Goal: Task Accomplishment & Management: Use online tool/utility

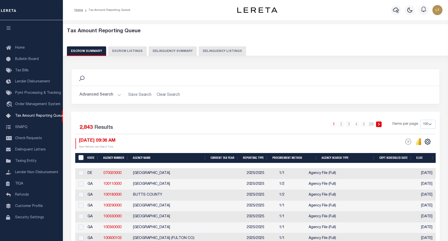
select select "100"
select select "9"
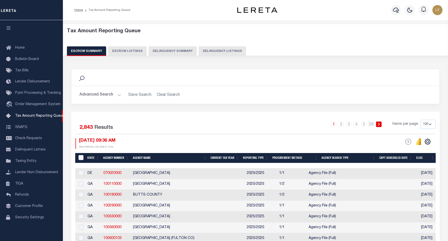
select select "9"
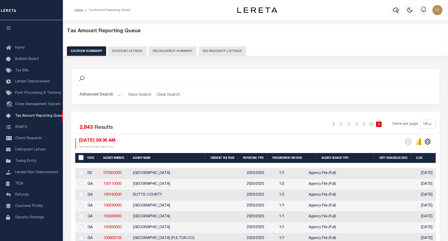
select select "9"
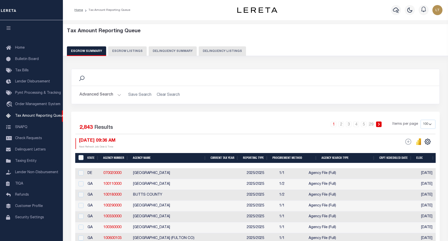
select select "9"
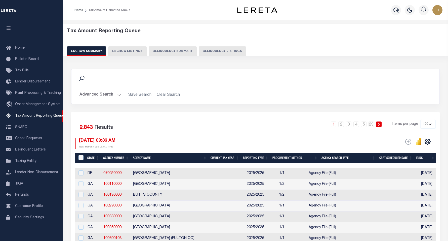
select select "9"
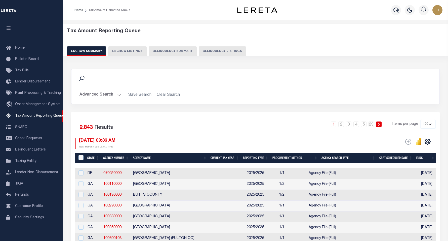
select select "9"
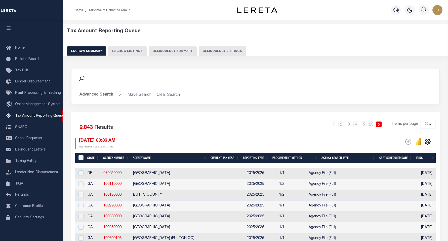
select select "9"
click at [213, 51] on button "Delinquency Listings" at bounding box center [222, 51] width 47 height 10
select select "9"
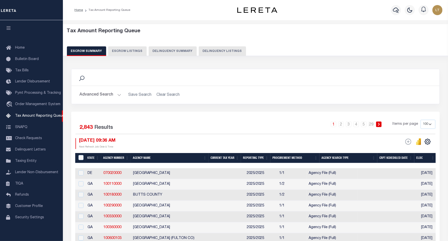
select select "9"
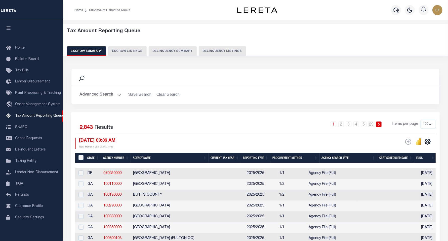
select select "9"
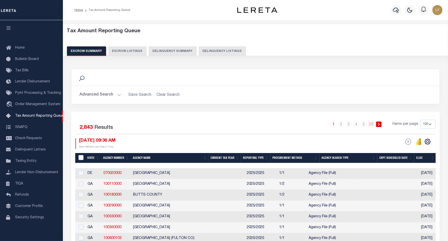
select select "9"
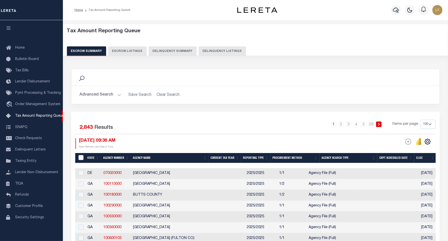
select select "9"
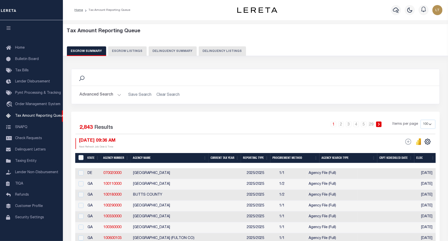
select select "9"
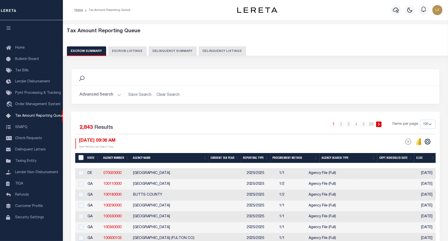
select select "9"
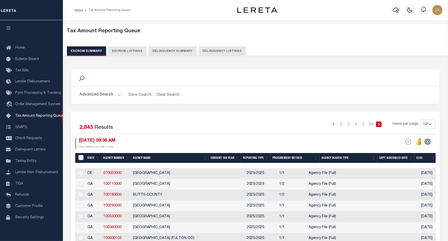
select select "9"
select select
select select "100"
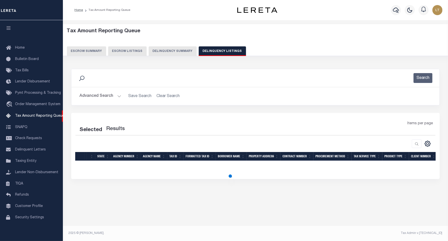
select select "100"
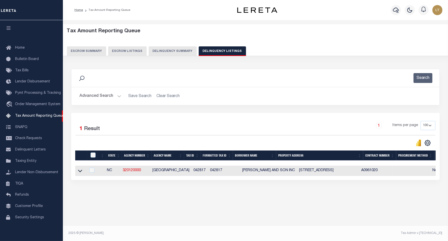
click at [92, 96] on button "Advanced Search" at bounding box center [101, 96] width 42 height 10
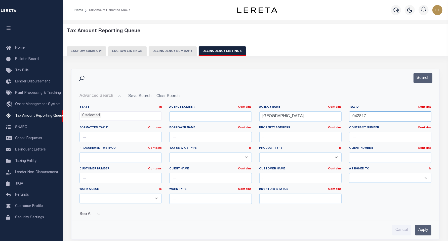
drag, startPoint x: 362, startPoint y: 117, endPoint x: 342, endPoint y: 117, distance: 19.9
click at [342, 117] on div "State In In AK AL AR AZ CA CO CT DC DE FL GA GU HI IA ID IL IN KS KY LA MA MD M…" at bounding box center [256, 156] width 360 height 103
paste input "50846"
type input "50846"
drag, startPoint x: 305, startPoint y: 117, endPoint x: 224, endPoint y: 110, distance: 81.1
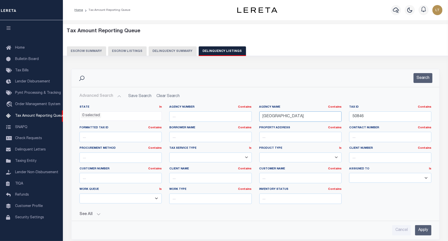
click at [224, 110] on div "State In In AK AL AR AZ CA CO CT DC DE FL GA GU HI IA ID IL IN KS KY LA MA MD M…" at bounding box center [256, 156] width 360 height 103
click at [426, 79] on button "Search" at bounding box center [423, 78] width 19 height 10
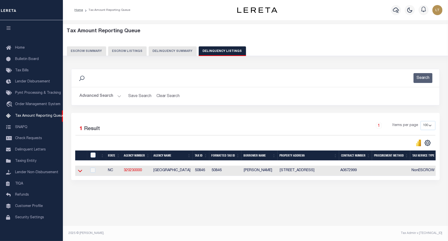
click at [79, 173] on icon at bounding box center [80, 170] width 4 height 5
select select "9"
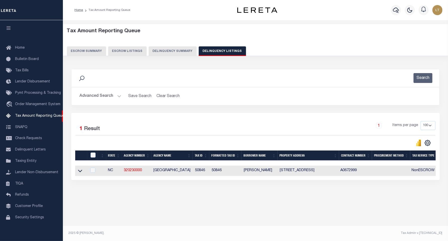
select select "9"
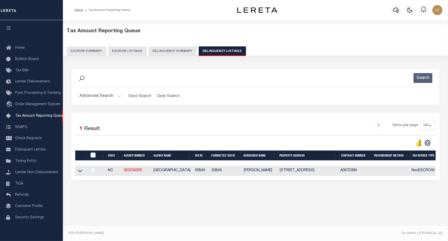
select select "9"
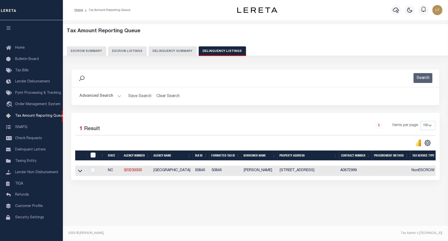
select select "9"
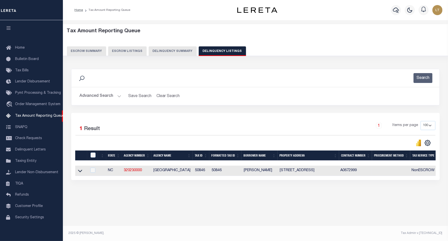
select select "9"
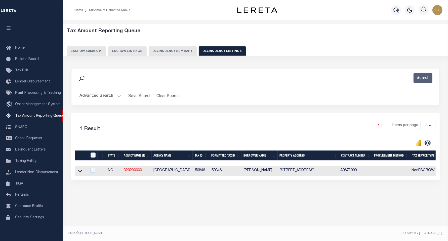
select select "9"
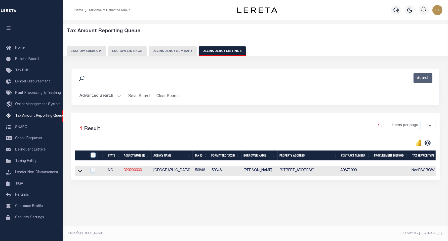
select select "9"
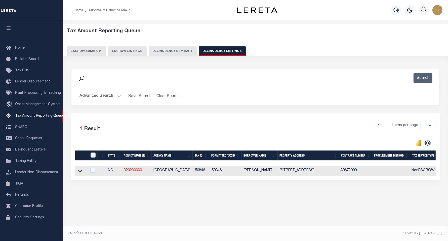
select select "9"
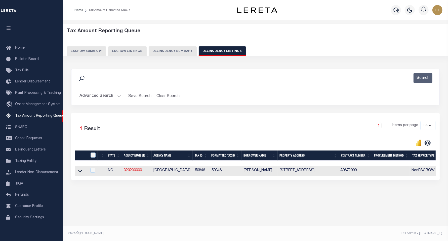
select select "9"
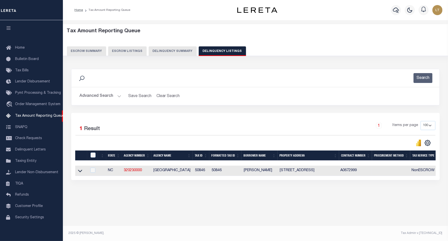
select select "9"
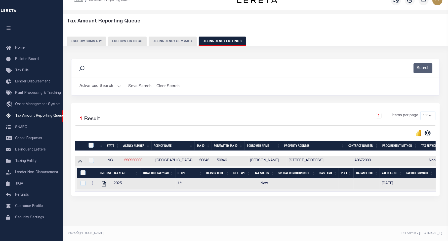
scroll to position [63, 0]
click at [94, 181] on link at bounding box center [93, 183] width 6 height 4
click at [97, 188] on img "" at bounding box center [98, 190] width 5 height 5
checkbox input "true"
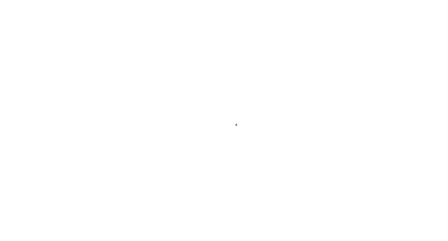
select select "NW2"
select select "9"
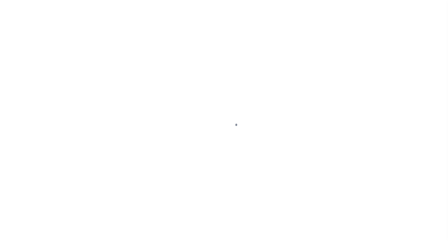
select select "9"
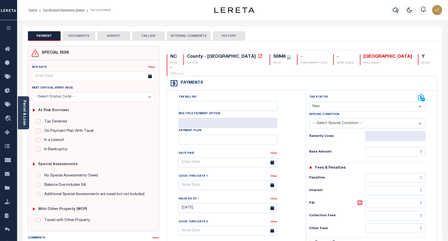
click at [258, 54] on icon at bounding box center [260, 55] width 5 height 5
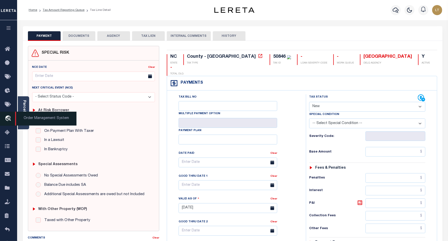
click at [23, 112] on span "Order Management System" at bounding box center [45, 118] width 61 height 14
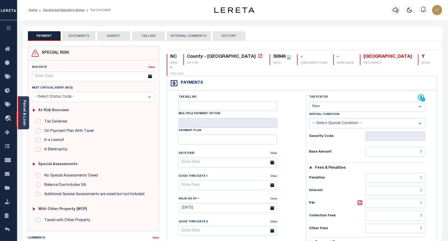
click at [21, 111] on div "Parcel & Loan" at bounding box center [23, 112] width 11 height 33
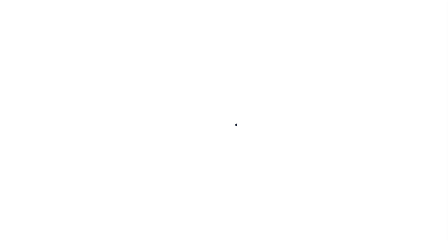
select select "9"
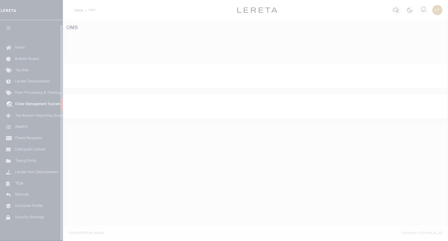
scroll to position [4, 0]
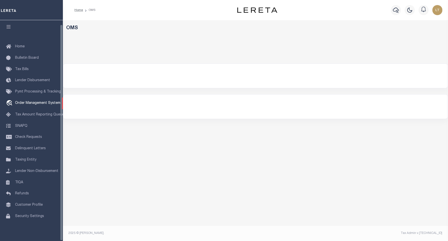
select select "9"
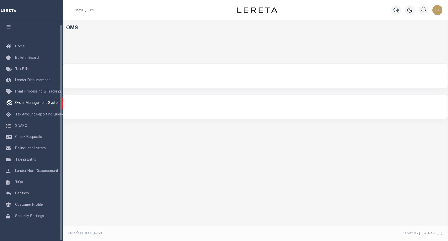
select select "9"
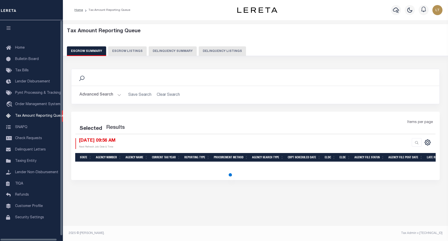
select select "9"
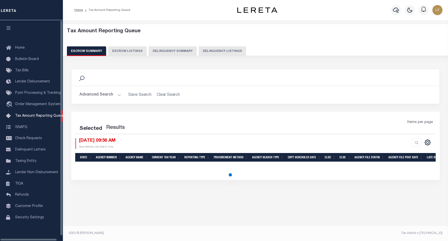
select select "9"
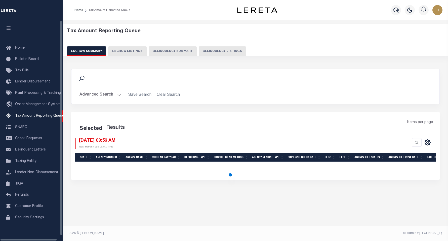
select select "9"
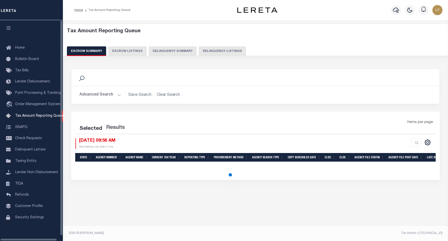
select select "9"
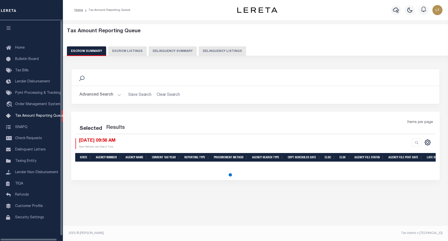
select select "9"
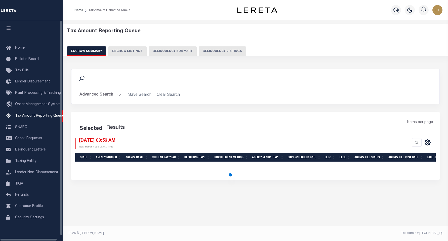
select select "9"
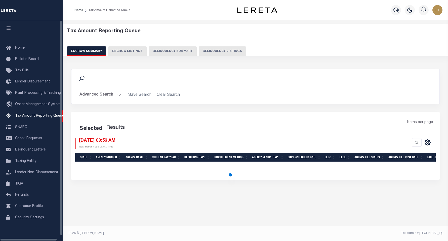
select select "9"
select select "100"
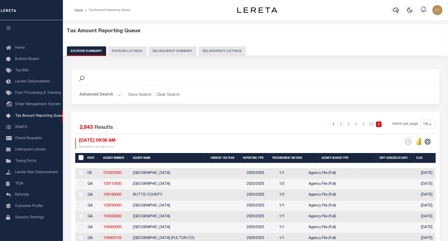
click at [229, 52] on button "Delinquency Listings" at bounding box center [222, 51] width 47 height 10
select select "9"
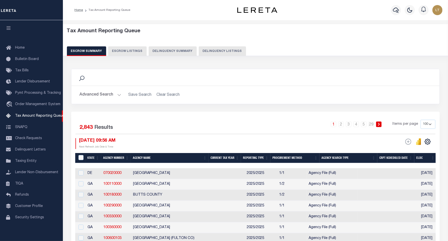
select select "9"
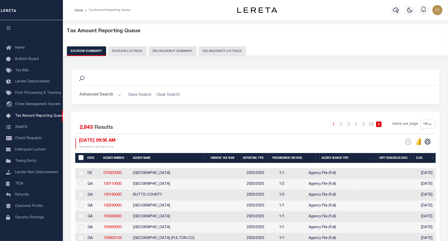
select select "9"
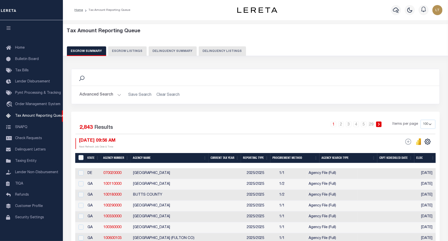
select select "9"
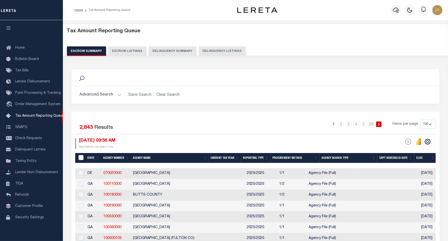
select select "9"
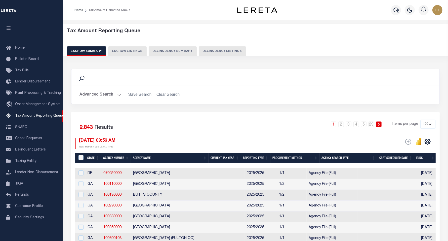
select select "9"
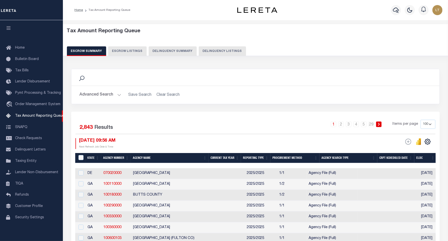
select select "9"
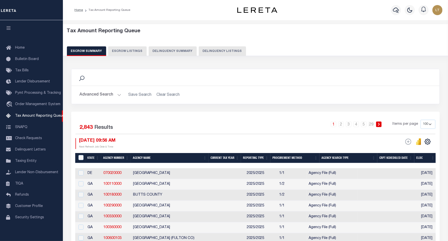
select select "100"
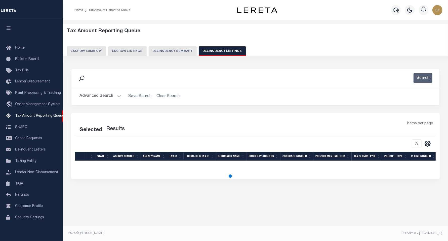
select select "100"
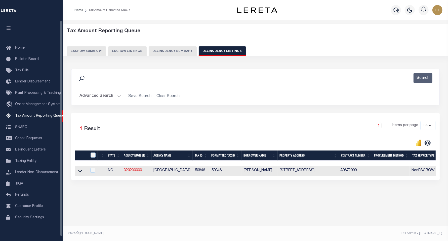
click at [103, 94] on button "Advanced Search" at bounding box center [101, 96] width 42 height 10
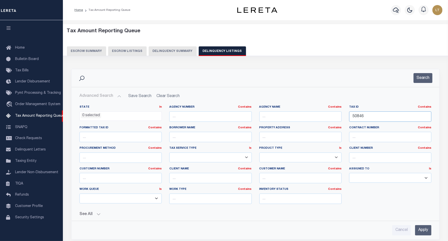
drag, startPoint x: 390, startPoint y: 116, endPoint x: 305, endPoint y: 118, distance: 84.3
click at [305, 118] on div "State In In AK AL AR AZ CA CO CT DC DE FL GA GU HI IA ID IL IN KS KY LA MA MD M…" at bounding box center [256, 156] width 360 height 103
paste input "61562"
type input "61562"
click at [423, 83] on div "Search" at bounding box center [255, 78] width 368 height 18
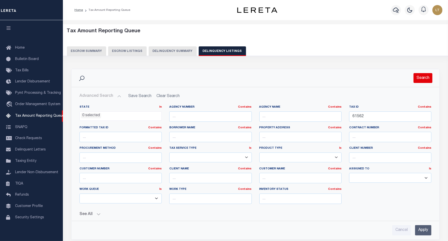
click at [418, 82] on button "Search" at bounding box center [423, 78] width 19 height 10
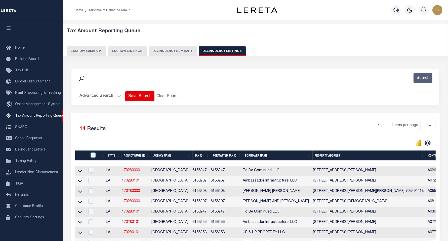
click at [100, 97] on button "Advanced Search" at bounding box center [101, 96] width 42 height 10
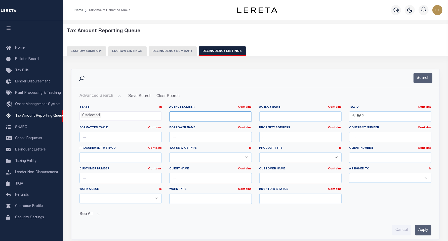
click at [211, 117] on input "text" at bounding box center [210, 116] width 82 height 10
paste input "320230000"
type input "320230000"
click at [433, 71] on div "Search" at bounding box center [255, 78] width 368 height 18
click at [429, 77] on button "Search" at bounding box center [423, 78] width 19 height 10
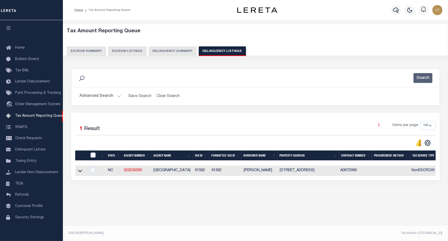
scroll to position [63, 0]
click at [80, 168] on icon at bounding box center [80, 170] width 4 height 5
select select "9"
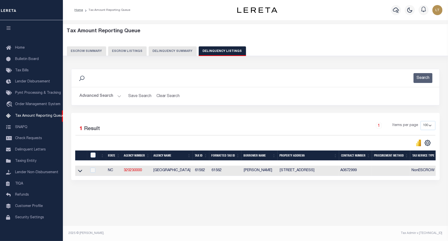
select select "9"
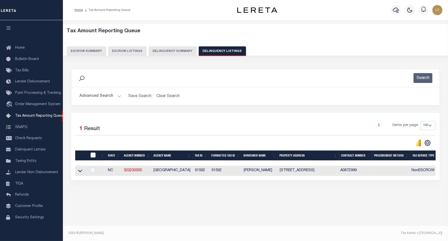
select select "9"
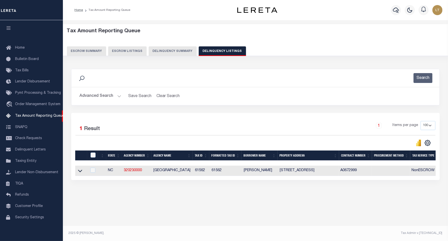
select select "9"
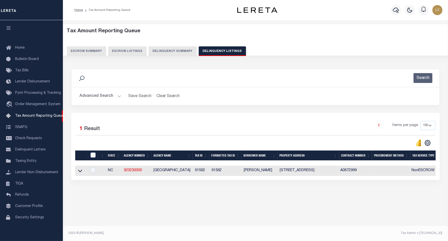
select select "9"
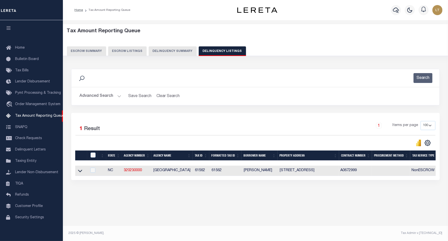
select select "9"
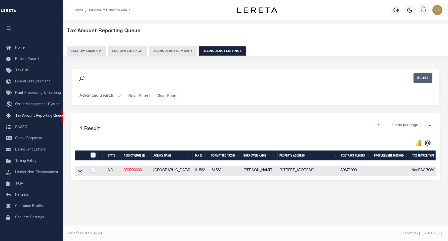
select select "9"
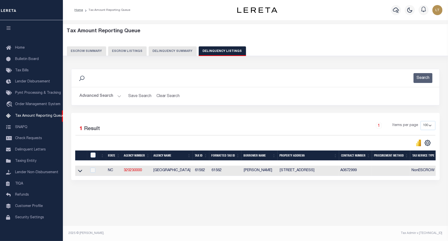
select select "9"
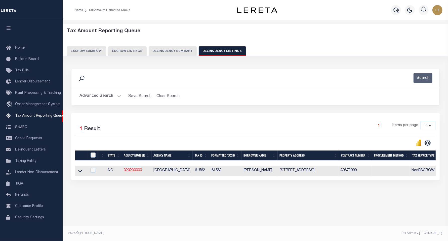
select select "9"
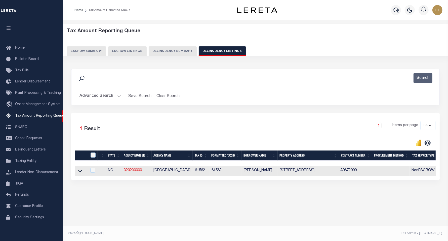
select select "9"
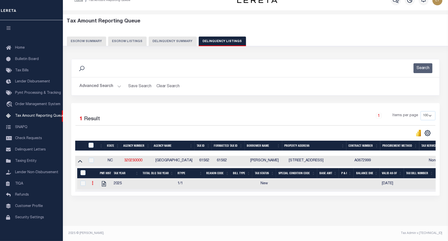
click at [92, 181] on icon at bounding box center [93, 183] width 2 height 4
click at [97, 188] on img "" at bounding box center [98, 190] width 5 height 5
checkbox input "true"
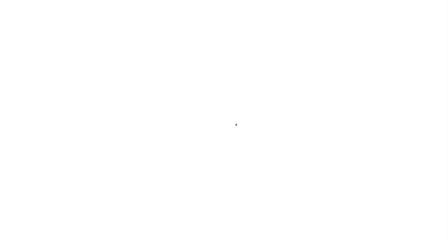
select select "NW2"
select select "9"
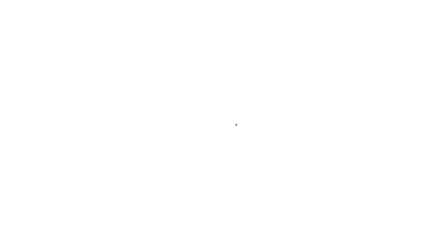
select select "9"
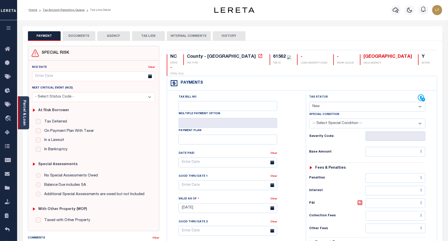
click at [25, 113] on link "Parcel & Loan" at bounding box center [24, 112] width 4 height 25
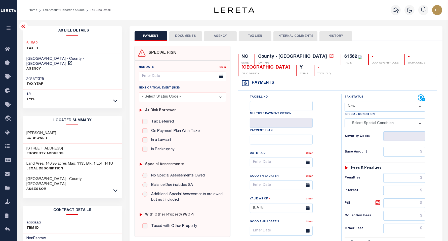
click at [21, 27] on icon at bounding box center [23, 26] width 6 height 6
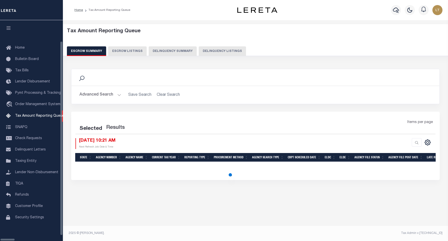
select select "100"
select select "9"
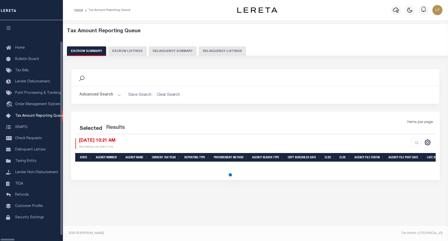
select select "9"
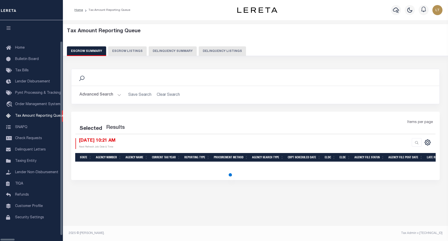
select select "9"
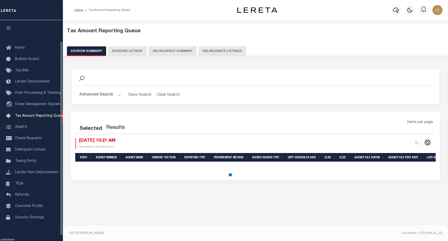
select select "9"
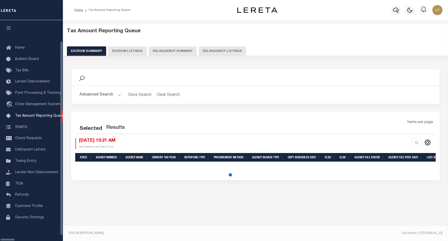
select select "9"
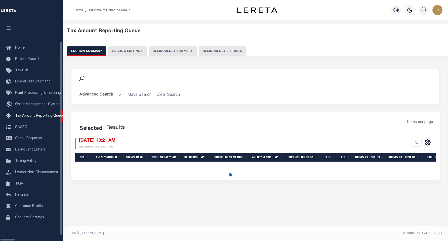
select select "9"
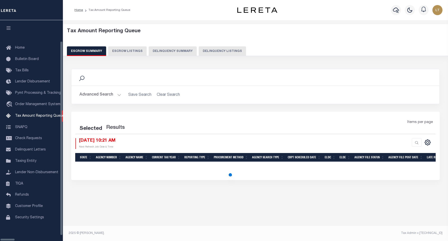
select select "9"
select select "100"
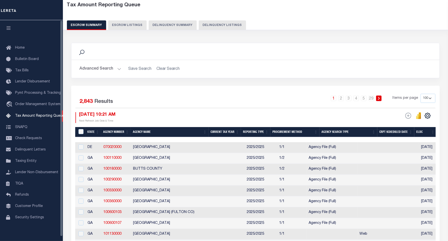
scroll to position [26, 0]
click at [203, 25] on button "Delinquency Listings" at bounding box center [222, 25] width 47 height 10
select select "9"
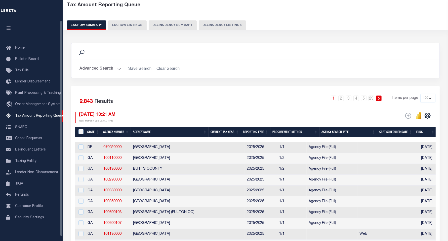
select select "9"
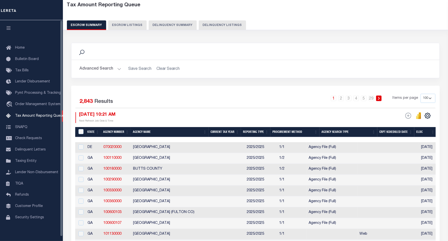
select select "9"
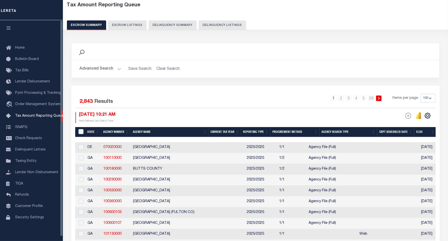
select select "9"
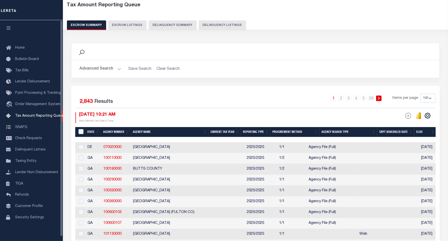
select select "9"
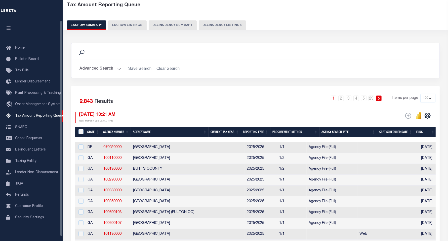
select select "9"
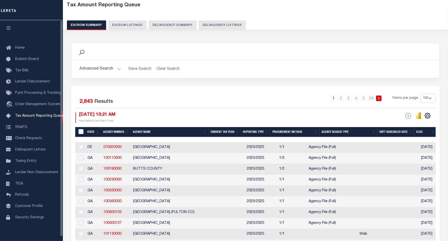
select select "9"
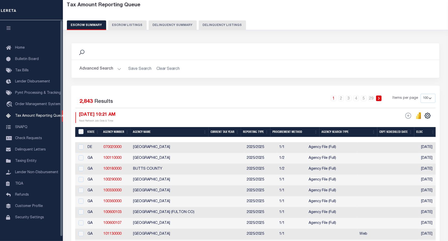
select select "9"
select select
select select "100"
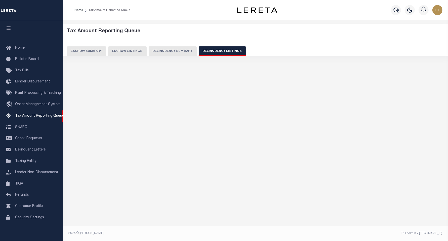
select select "100"
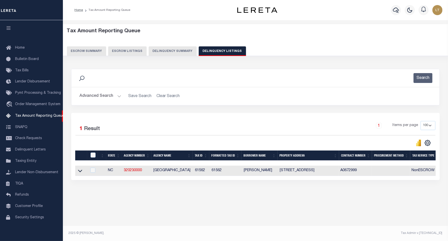
click at [102, 91] on button "Advanced Search" at bounding box center [101, 96] width 42 height 10
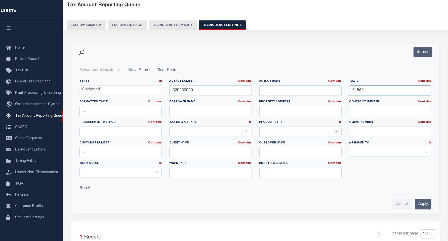
drag, startPoint x: 374, startPoint y: 91, endPoint x: 313, endPoint y: 88, distance: 61.5
click at [313, 88] on div "State In In AK AL AR AZ CA CO CT DC DE FL GA GU HI IA ID IL IN KS KY LA MA MD M…" at bounding box center [256, 130] width 360 height 103
paste input "013107"
type input "013107"
click at [425, 47] on div "Search" at bounding box center [255, 52] width 368 height 18
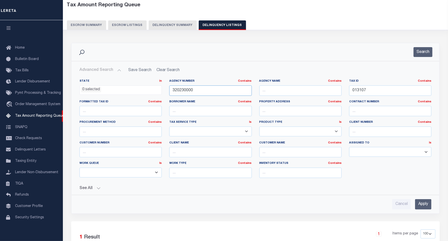
drag, startPoint x: 200, startPoint y: 92, endPoint x: 157, endPoint y: 92, distance: 43.8
click at [157, 92] on div "State In In AK AL AR AZ CA CO CT DC DE FL GA GU HI IA ID IL IN KS KY LA MA MD M…" at bounding box center [256, 130] width 360 height 103
click at [427, 52] on button "Search" at bounding box center [423, 52] width 19 height 10
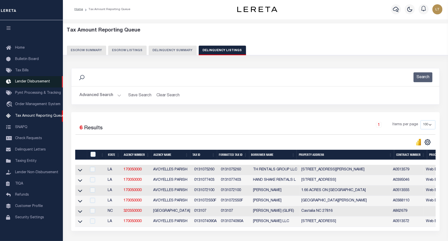
scroll to position [0, 0]
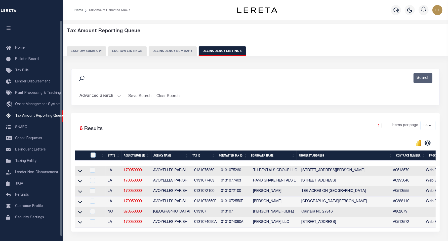
click at [103, 94] on button "Advanced Search" at bounding box center [101, 96] width 42 height 10
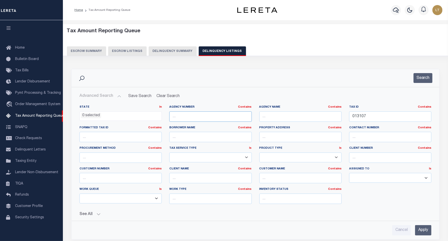
click at [223, 114] on input "text" at bounding box center [210, 116] width 82 height 10
paste input "320350000"
type input "320350000"
click at [429, 78] on button "Search" at bounding box center [423, 78] width 19 height 10
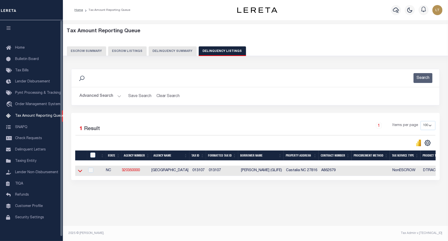
click at [81, 171] on icon at bounding box center [80, 170] width 4 height 5
select select "9"
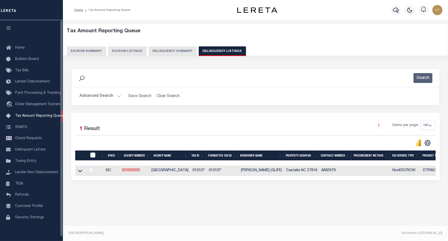
select select "9"
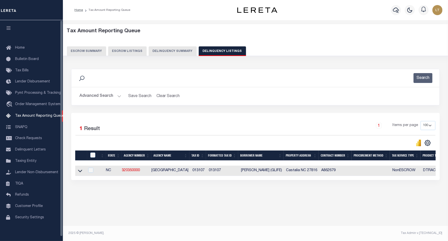
select select "9"
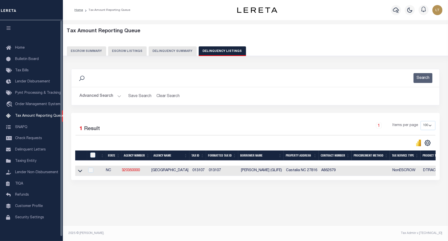
select select "9"
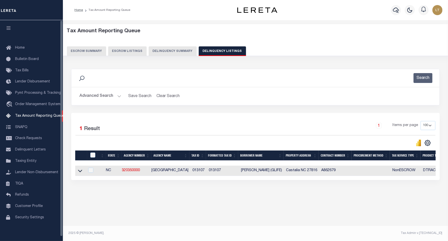
select select "9"
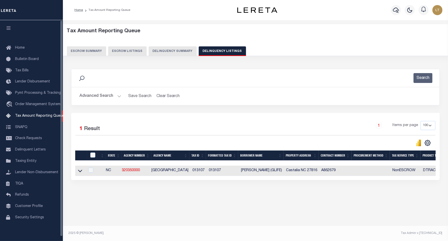
select select "9"
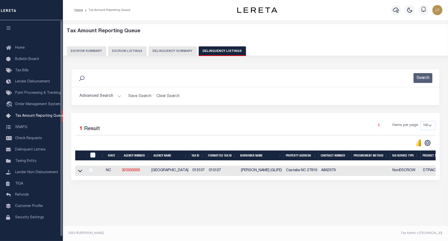
select select "9"
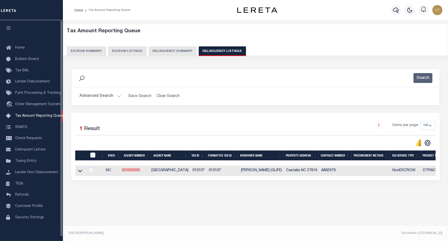
select select "9"
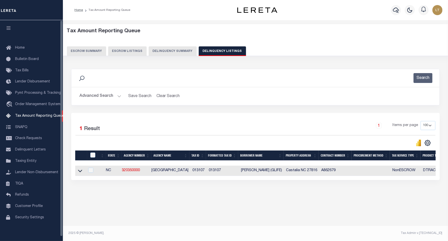
select select "9"
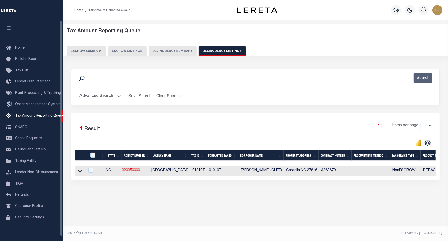
select select "9"
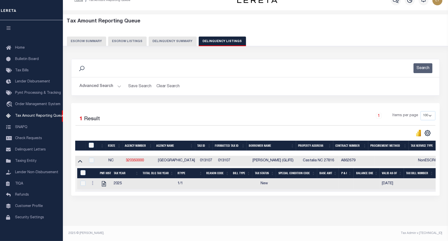
scroll to position [126, 0]
click at [93, 181] on icon at bounding box center [93, 183] width 2 height 4
click at [98, 188] on img "" at bounding box center [98, 190] width 5 height 5
checkbox input "true"
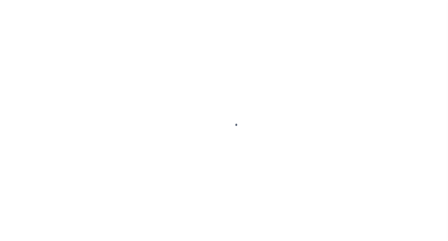
select select "NW2"
select select "9"
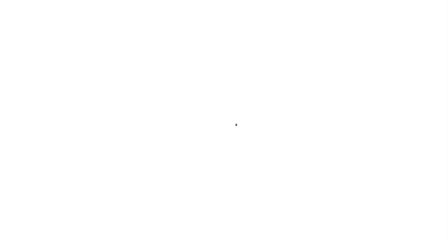
select select "9"
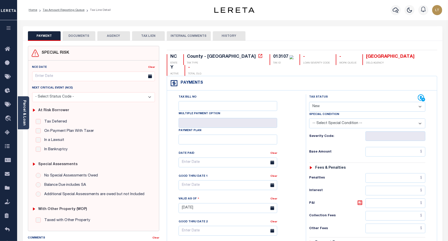
click at [258, 58] on icon at bounding box center [260, 55] width 5 height 5
click at [26, 108] on div "Parcel & Loan" at bounding box center [23, 112] width 11 height 33
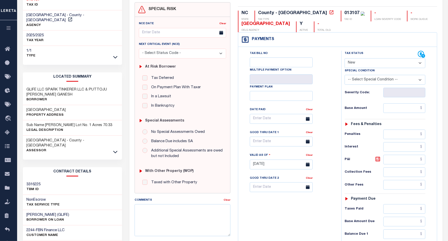
scroll to position [31, 0]
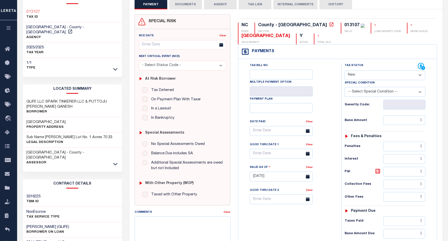
click at [360, 72] on select "- Select Status Code - Open Due/Unpaid Paid Incomplete No Tax Due Internal Refu…" at bounding box center [385, 75] width 81 height 10
select select "DUE"
click at [345, 71] on select "- Select Status Code - Open Due/Unpaid Paid Incomplete No Tax Due Internal Refu…" at bounding box center [385, 75] width 81 height 10
type input "[DATE]"
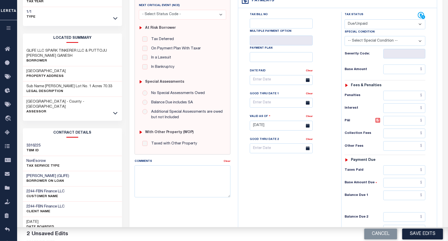
scroll to position [157, 0]
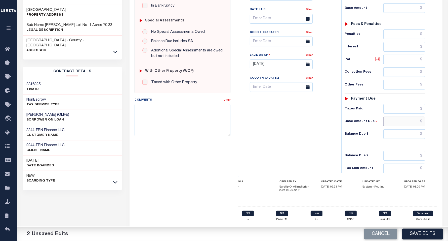
click at [421, 117] on input "text" at bounding box center [405, 122] width 42 height 10
paste input "2291.53"
type input "$2,291.53"
click at [421, 129] on input "text" at bounding box center [405, 134] width 42 height 10
paste input "2291.53"
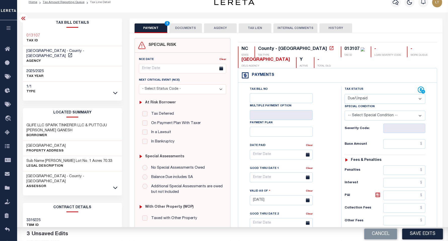
scroll to position [0, 0]
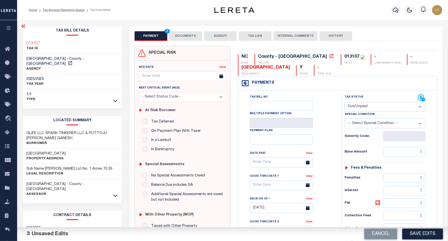
type input "$2,291.53"
click at [176, 36] on button "DOCUMENTS" at bounding box center [185, 36] width 33 height 10
select select "9"
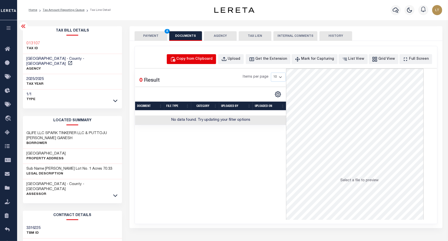
click at [195, 58] on div "Copy from Clipboard" at bounding box center [195, 59] width 36 height 6
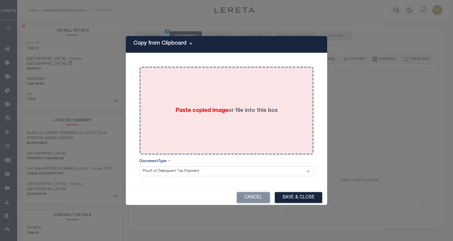
click at [199, 72] on div "Paste copied image or file into this box" at bounding box center [226, 110] width 167 height 81
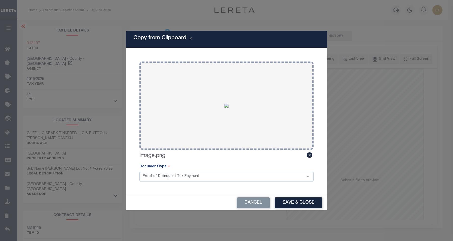
click at [299, 199] on button "Save & Close" at bounding box center [298, 202] width 47 height 11
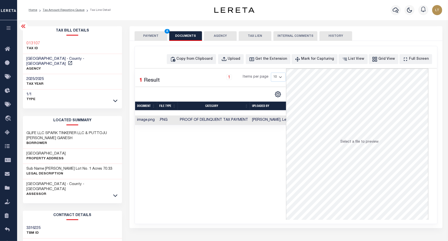
click at [157, 37] on button "PAYMENT 4" at bounding box center [151, 36] width 33 height 10
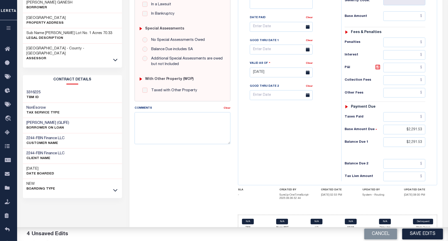
scroll to position [157, 0]
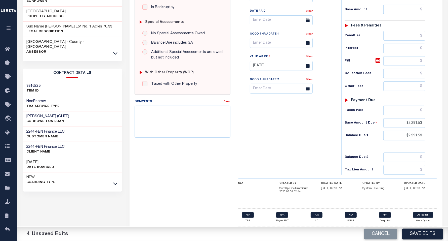
click at [425, 230] on button "Save Edits" at bounding box center [422, 233] width 41 height 11
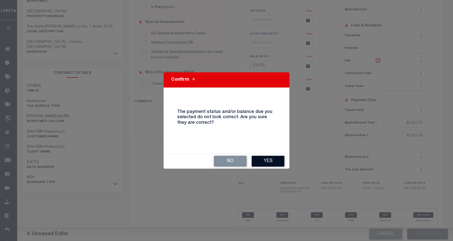
click at [265, 158] on button "Yes" at bounding box center [268, 161] width 33 height 11
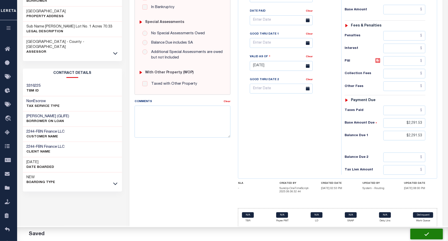
checkbox input "false"
type input "$2,291.53"
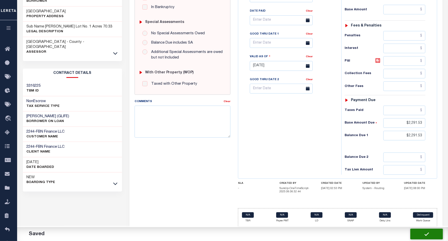
type input "$2,291.53"
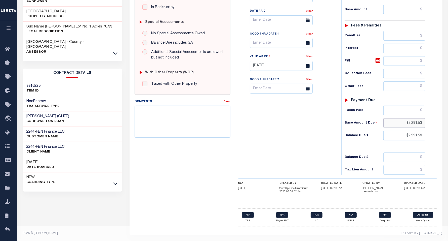
drag, startPoint x: 422, startPoint y: 110, endPoint x: 404, endPoint y: 110, distance: 17.4
click at [404, 118] on input "$2,291.53" at bounding box center [405, 123] width 42 height 10
drag, startPoint x: 424, startPoint y: 109, endPoint x: 396, endPoint y: 106, distance: 28.0
click at [396, 118] on input "$2,291.53" at bounding box center [405, 123] width 42 height 10
drag, startPoint x: 422, startPoint y: 109, endPoint x: 408, endPoint y: 109, distance: 13.9
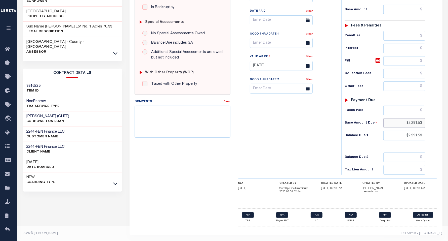
click at [408, 118] on input "$2,291.53" at bounding box center [405, 123] width 42 height 10
type input "$"
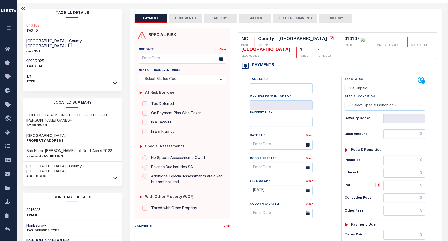
scroll to position [0, 0]
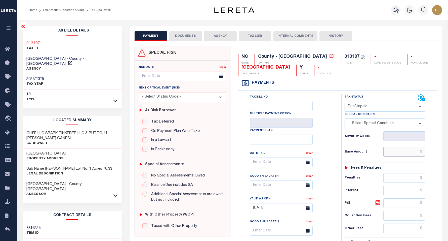
click at [400, 154] on input "text" at bounding box center [405, 152] width 42 height 10
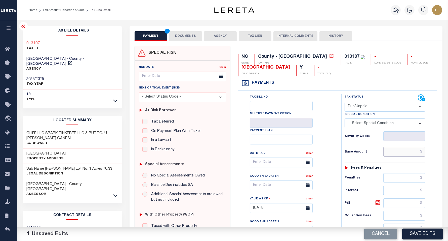
paste input "$2,291.53"
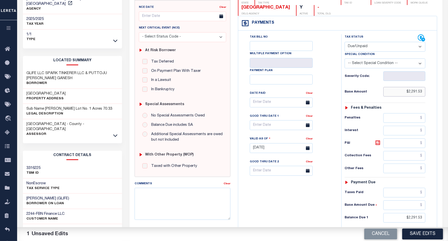
scroll to position [189, 0]
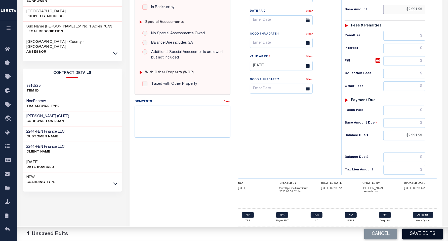
type input "$2,291.53"
click at [423, 231] on button "Save Edits" at bounding box center [422, 233] width 41 height 11
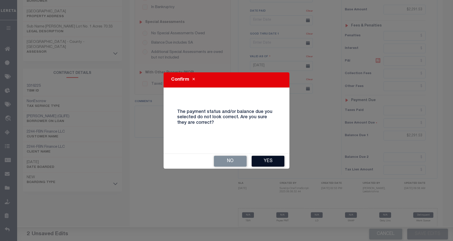
drag, startPoint x: 270, startPoint y: 159, endPoint x: 266, endPoint y: 158, distance: 3.7
click at [270, 159] on button "Yes" at bounding box center [268, 161] width 33 height 11
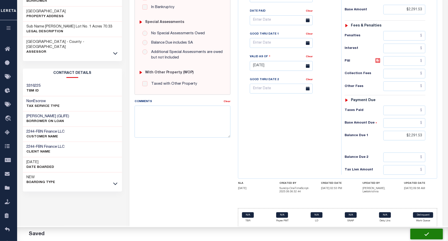
checkbox input "false"
type input "$2,291.53"
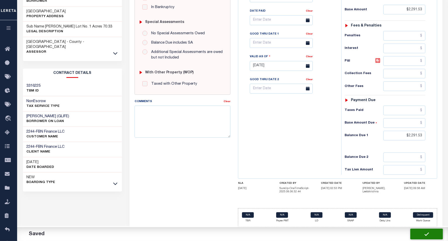
type input "$2,291.53"
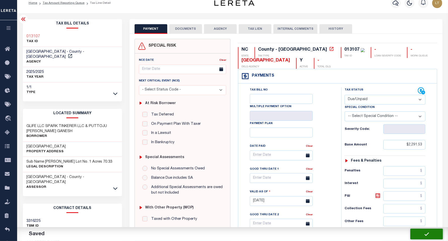
scroll to position [0, 0]
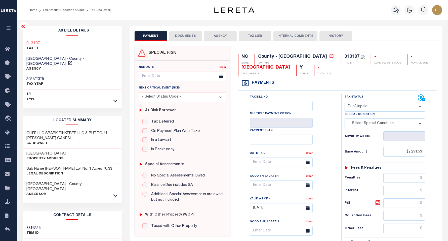
click at [23, 25] on icon at bounding box center [23, 26] width 6 height 6
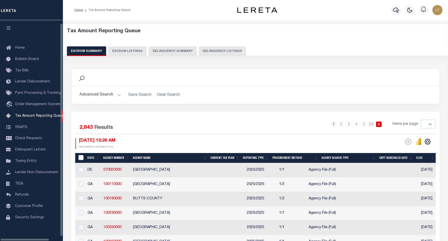
select select
select select "9"
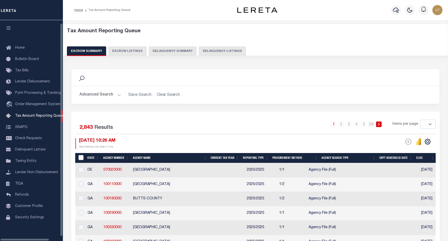
select select "9"
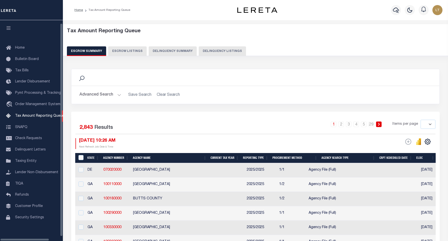
select select "9"
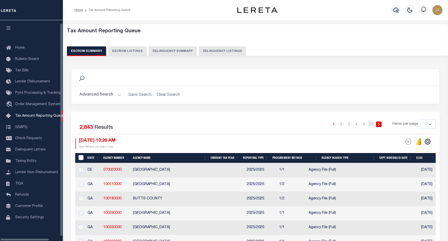
select select "9"
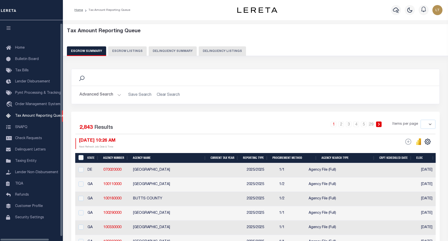
select select "9"
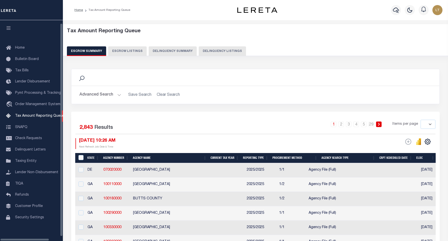
select select "9"
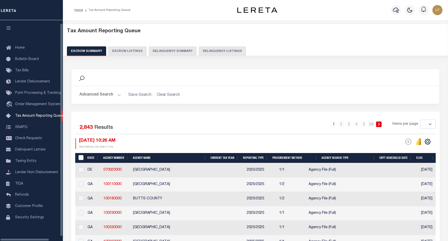
select select "9"
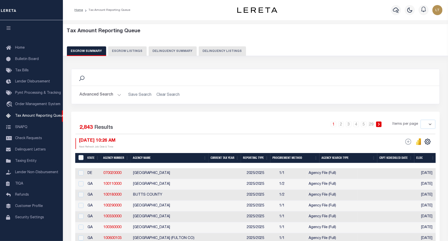
click at [212, 49] on button "Delinquency Listings" at bounding box center [222, 51] width 47 height 10
select select "9"
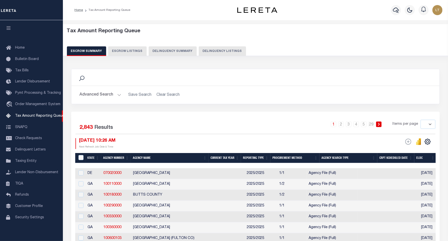
select select "9"
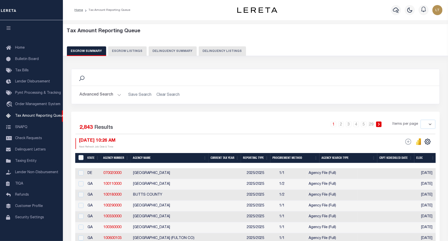
select select "9"
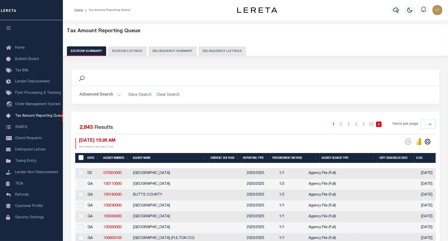
select select "9"
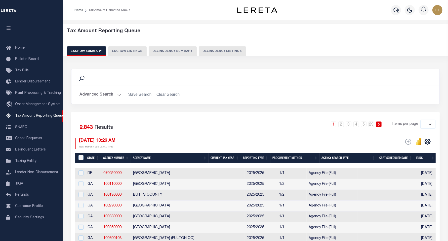
select select "9"
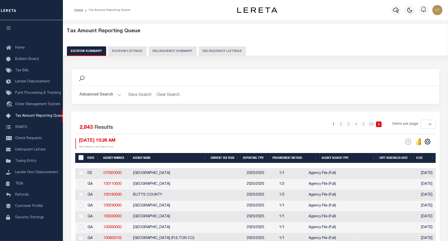
select select "9"
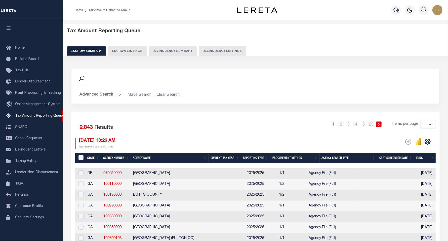
select select "9"
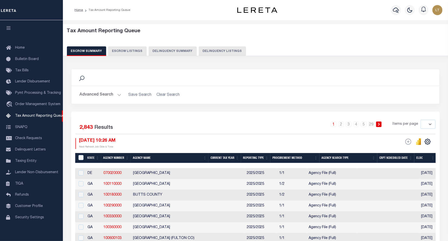
select select
select select "100"
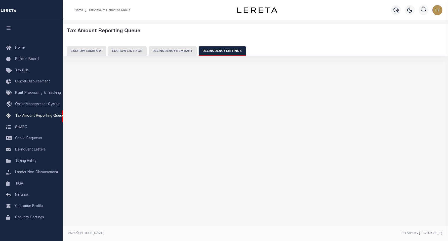
select select "100"
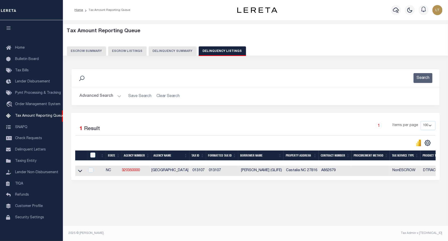
click at [106, 94] on button "Advanced Search" at bounding box center [101, 96] width 42 height 10
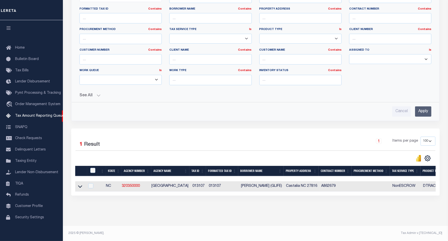
scroll to position [220, 0]
click at [78, 185] on icon at bounding box center [80, 186] width 4 height 3
select select "9"
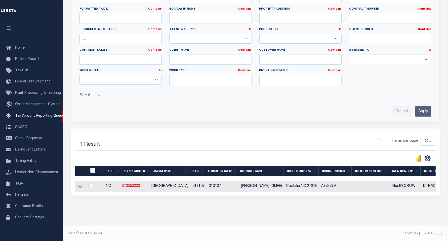
select select "9"
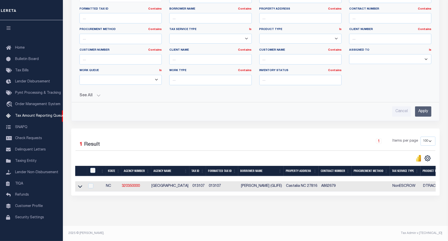
select select "9"
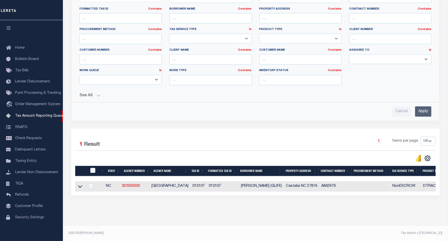
select select "9"
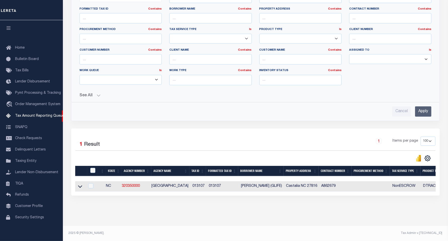
select select "9"
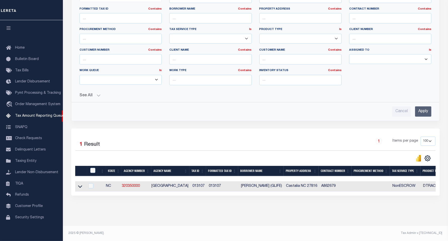
select select "9"
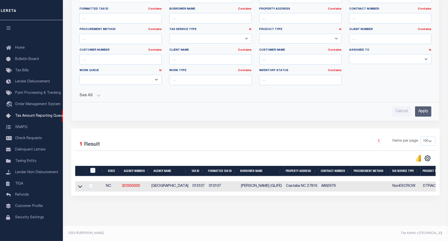
select select "9"
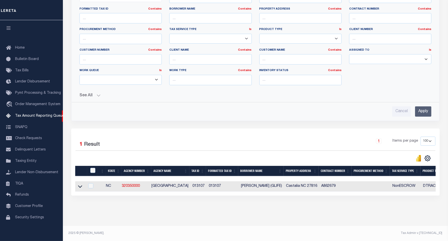
select select "9"
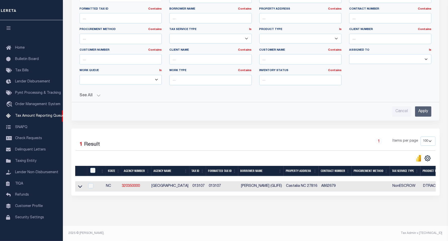
select select "9"
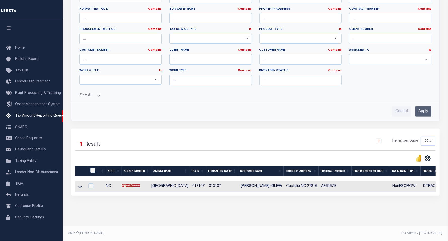
select select "9"
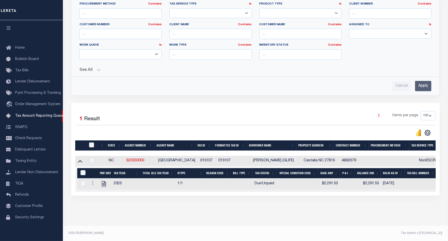
click at [91, 142] on input "checkbox" at bounding box center [91, 144] width 5 height 5
checkbox input "true"
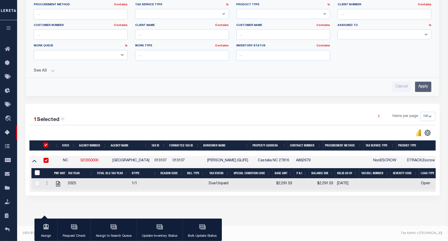
click at [35, 170] on input "&nbsp;" at bounding box center [37, 172] width 5 height 5
checkbox input "true"
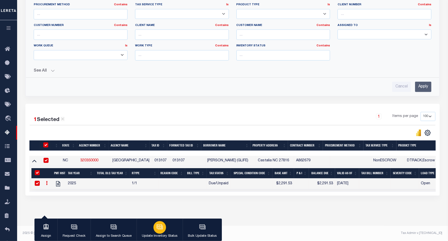
click at [162, 227] on icon "button" at bounding box center [160, 227] width 5 height 4
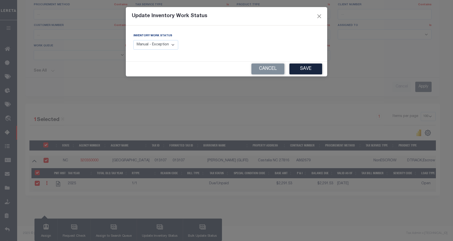
drag, startPoint x: 157, startPoint y: 42, endPoint x: 158, endPoint y: 49, distance: 6.4
click at [157, 42] on select "Manual - Exception Pended - Awaiting Search Late Add Exception Completed" at bounding box center [155, 45] width 45 height 10
select select "4"
click at [133, 40] on select "Manual - Exception Pended - Awaiting Search Late Add Exception Completed" at bounding box center [155, 45] width 45 height 10
click at [310, 69] on button "Save" at bounding box center [305, 68] width 33 height 11
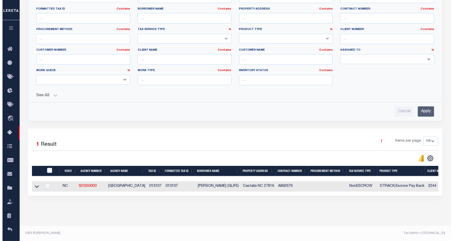
scroll to position [126, 0]
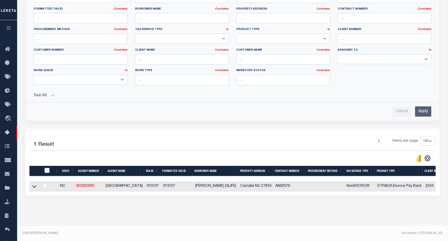
drag, startPoint x: 33, startPoint y: 181, endPoint x: 61, endPoint y: 174, distance: 29.0
click at [33, 183] on icon at bounding box center [34, 185] width 4 height 5
select select "9"
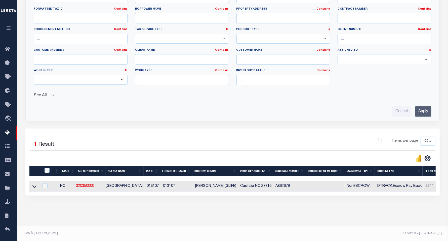
select select "9"
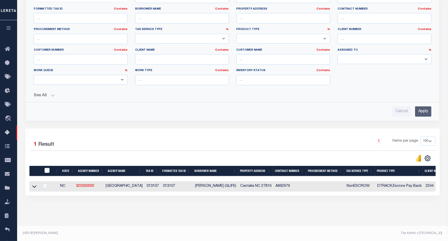
select select "9"
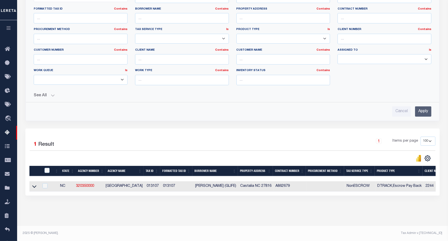
select select "9"
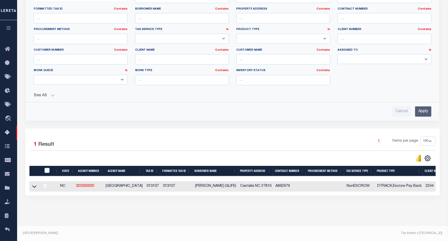
select select "9"
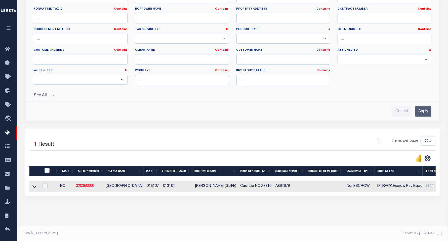
select select "9"
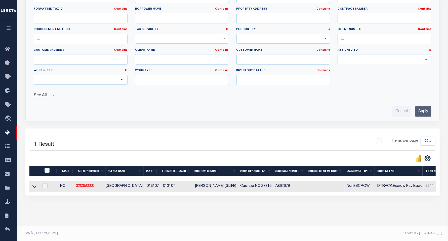
select select "9"
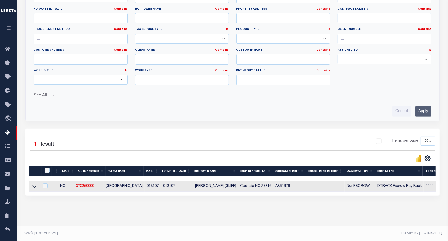
select select "9"
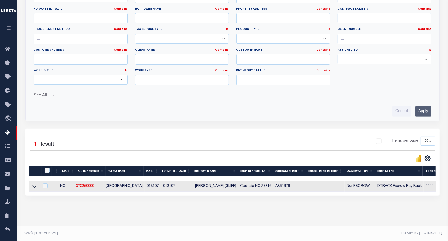
select select "9"
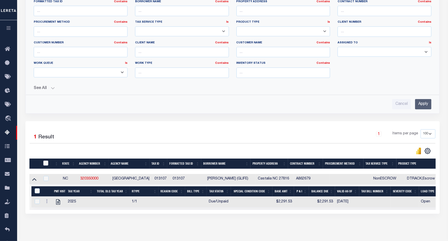
click at [46, 164] on input "checkbox" at bounding box center [45, 162] width 5 height 5
checkbox input "true"
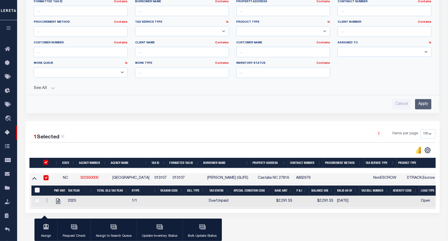
click at [37, 192] on input "&nbsp;" at bounding box center [37, 189] width 5 height 5
checkbox input "true"
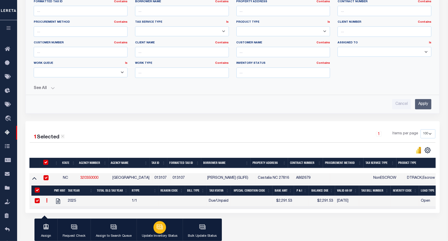
click at [146, 226] on button "Update Inventory Status" at bounding box center [160, 229] width 46 height 23
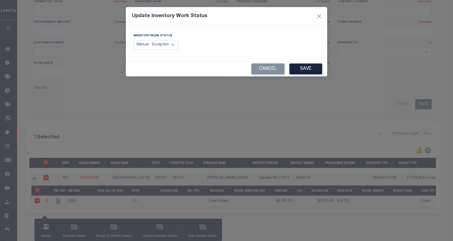
click at [162, 42] on select "Manual - Exception Pended - Awaiting Search Late Add Exception Completed" at bounding box center [155, 45] width 45 height 10
select select "4"
click at [133, 40] on select "Manual - Exception Pended - Awaiting Search Late Add Exception Completed" at bounding box center [155, 45] width 45 height 10
click at [300, 68] on button "Save" at bounding box center [305, 68] width 33 height 11
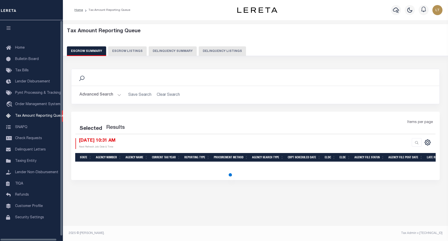
select select "100"
select select "9"
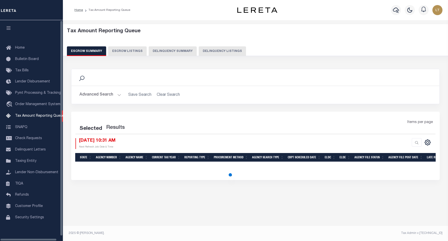
select select "9"
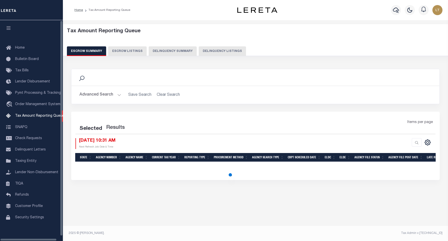
select select "9"
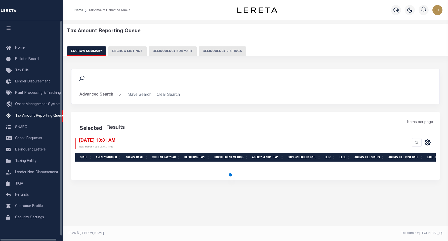
select select "9"
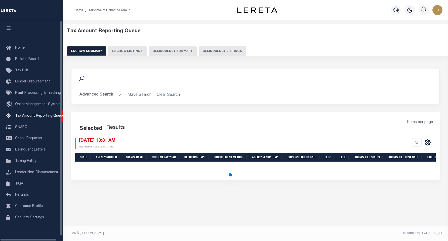
select select "9"
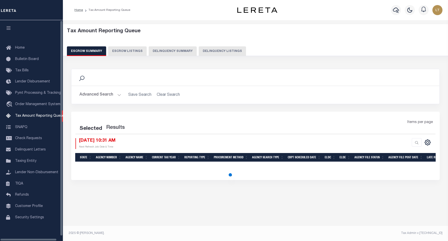
select select "9"
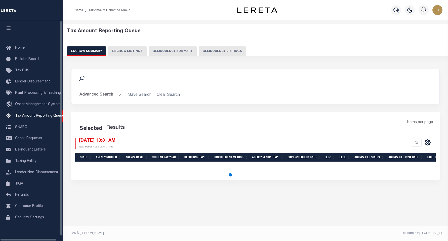
select select "9"
click at [213, 45] on div "Tax Amount Reporting Queue Escrow Summary Escrow Listings Delinquency Summary" at bounding box center [255, 42] width 377 height 28
select select "100"
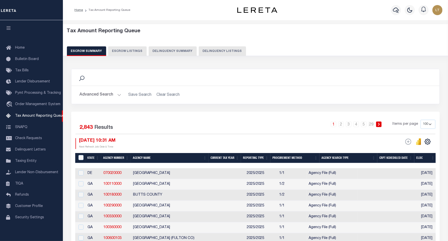
click at [214, 52] on button "Delinquency Listings" at bounding box center [222, 51] width 47 height 10
select select "9"
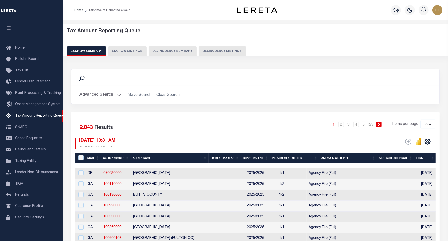
select select "9"
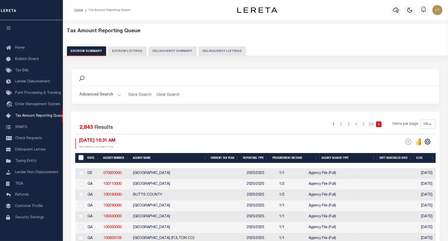
select select "9"
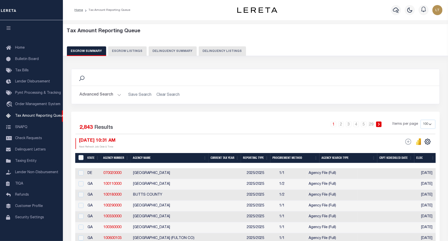
select select "9"
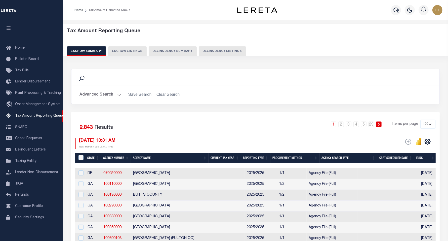
select select "9"
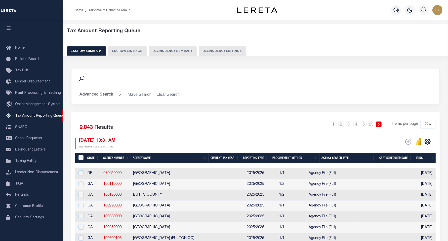
select select "9"
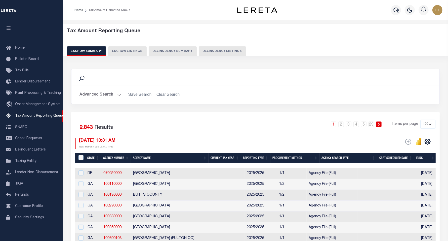
select select "9"
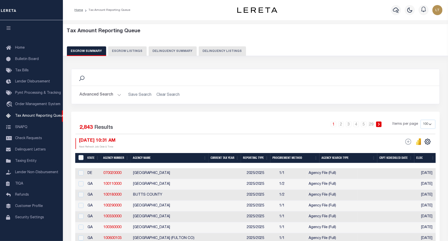
select select "100"
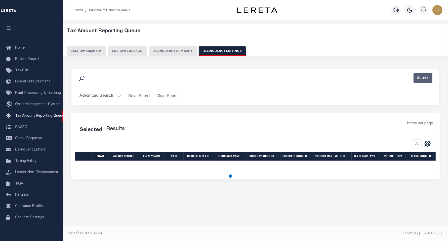
select select "100"
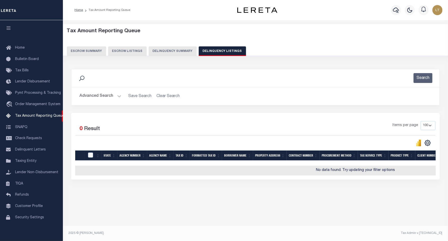
click at [107, 92] on button "Advanced Search" at bounding box center [101, 96] width 42 height 10
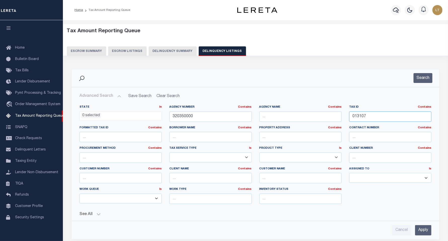
drag, startPoint x: 370, startPoint y: 116, endPoint x: 339, endPoint y: 119, distance: 31.1
click at [339, 119] on div "State In In AK AL AR AZ CA CO CT DC DE FL GA GU HI IA ID IL IN KS KY LA MA MD M…" at bounding box center [256, 156] width 360 height 103
paste input "0091128"
type input "0091128"
drag, startPoint x: 201, startPoint y: 114, endPoint x: 122, endPoint y: 112, distance: 79.3
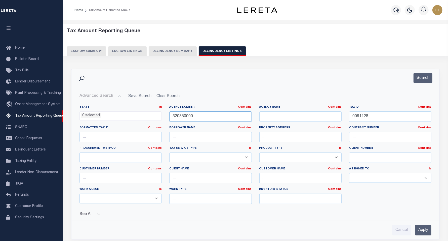
click at [122, 112] on div "State In In AK AL AR AZ CA CO CT DC DE FL GA GU HI IA ID IL IN KS KY LA MA MD M…" at bounding box center [256, 156] width 360 height 103
click at [429, 79] on button "Search" at bounding box center [423, 78] width 19 height 10
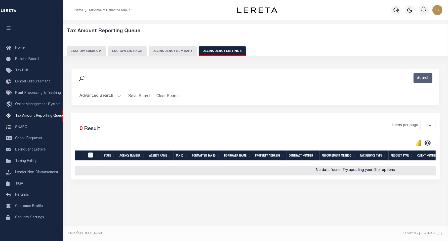
click at [167, 50] on button "Delinquency Summary" at bounding box center [173, 51] width 48 height 10
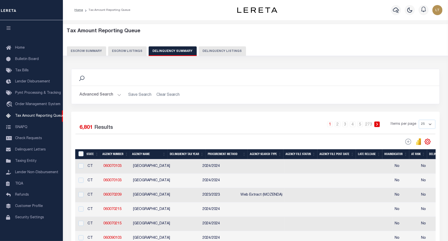
click at [209, 50] on button "Delinquency Listings" at bounding box center [222, 51] width 47 height 10
select select "9"
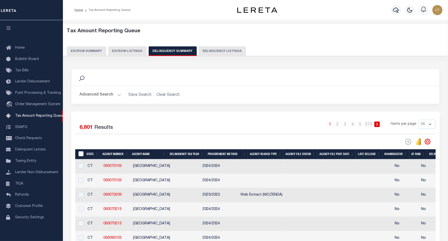
select select "9"
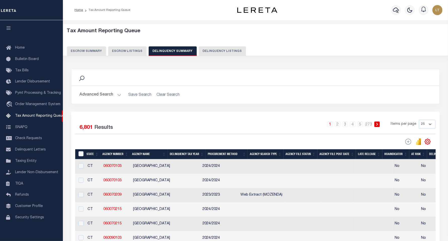
select select "9"
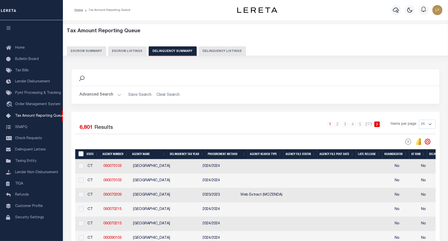
select select "9"
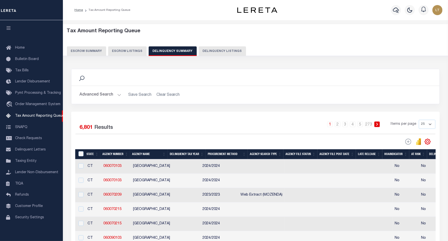
select select "9"
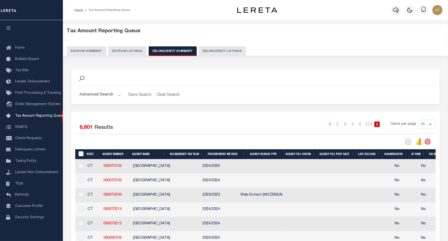
select select "9"
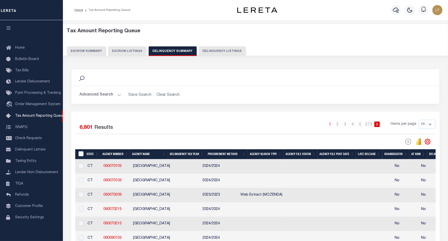
select select "9"
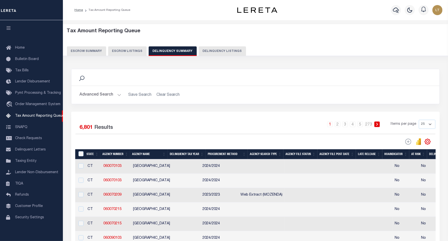
select select "9"
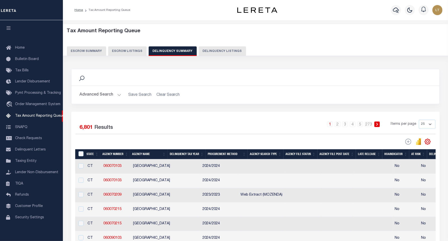
select select "9"
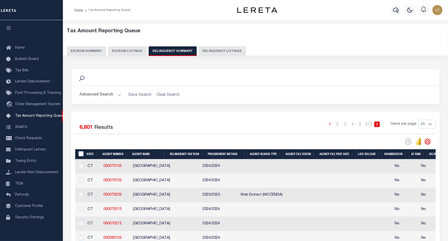
select select "9"
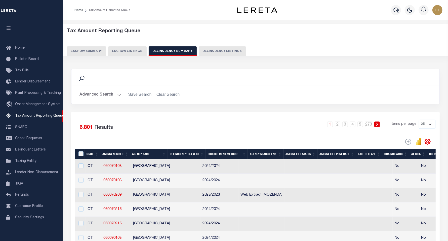
select select "9"
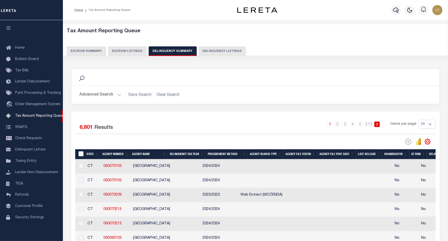
select select "9"
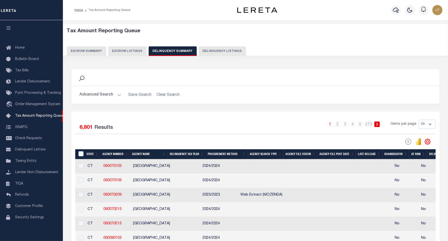
select select "9"
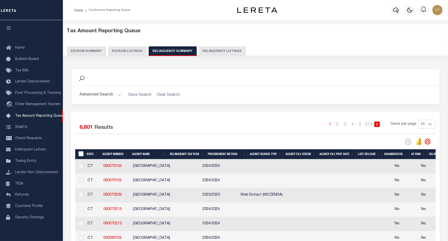
select select "9"
select select "100"
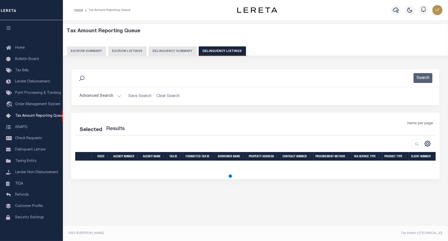
click at [95, 98] on button "Advanced Search" at bounding box center [101, 96] width 42 height 10
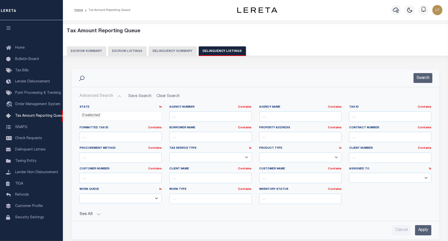
select select "100"
click at [359, 110] on div "Tax ID Contains Contains Is" at bounding box center [390, 113] width 82 height 17
click at [359, 116] on input "text" at bounding box center [390, 116] width 82 height 10
paste input "0091128"
type input "0091128"
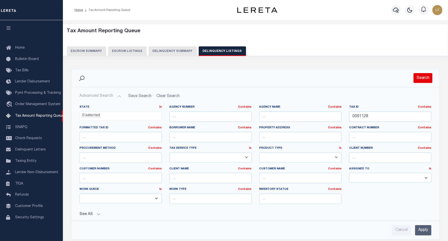
click at [420, 80] on button "Search" at bounding box center [423, 78] width 19 height 10
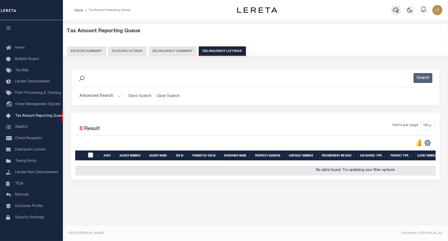
click at [394, 9] on icon "button" at bounding box center [396, 10] width 6 height 6
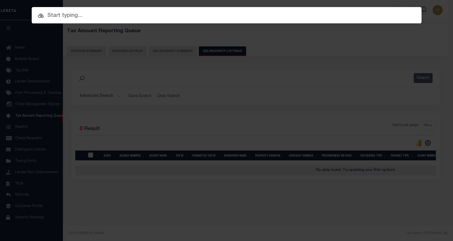
paste input "0091128"
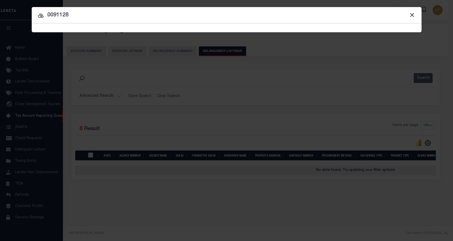
type input "0091128"
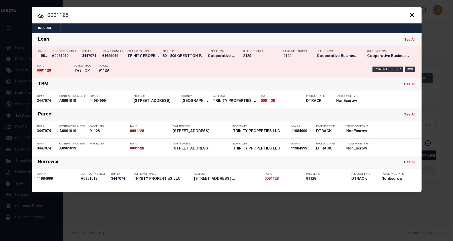
click at [386, 66] on div "Payment History OMS" at bounding box center [273, 69] width 288 height 15
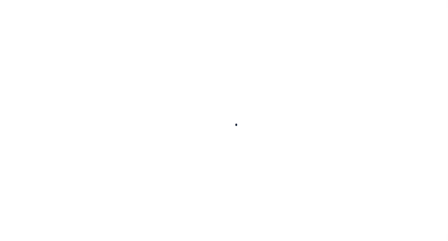
select select "9"
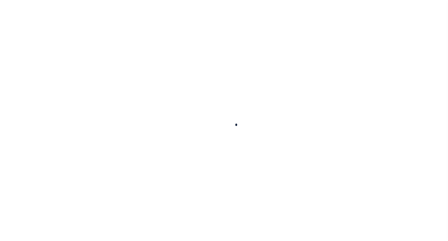
select select "9"
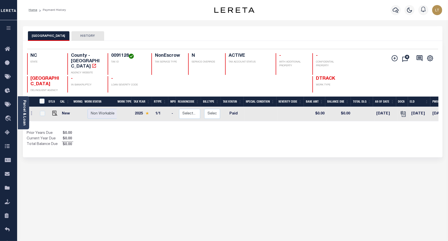
drag, startPoint x: 158, startPoint y: 116, endPoint x: 183, endPoint y: 117, distance: 25.4
click at [183, 117] on div "DTLS CAL WorkQ Work Status Work Type Tax Year RType MPO ReasonCode BillType Tax…" at bounding box center [233, 114] width 412 height 14
click at [31, 111] on icon at bounding box center [32, 113] width 2 height 4
click at [42, 110] on img at bounding box center [43, 112] width 5 height 5
checkbox input "true"
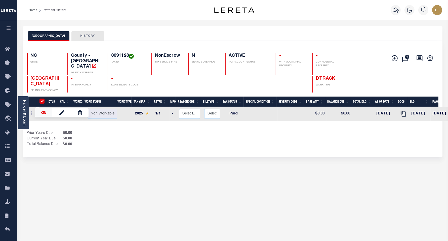
checkbox input "true"
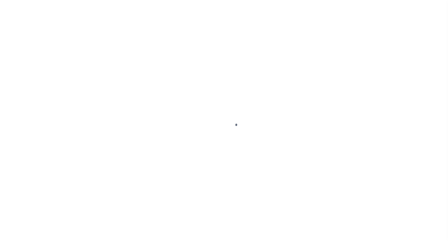
select select "PYD"
select select "9"
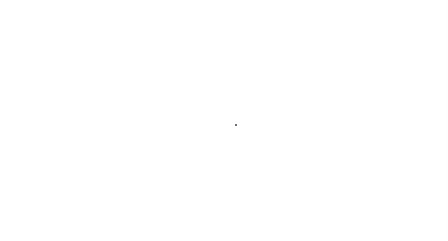
select select "9"
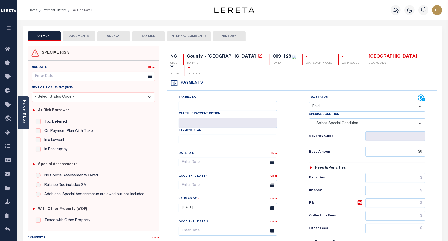
click at [258, 57] on icon at bounding box center [260, 55] width 5 height 5
click at [24, 114] on link "Parcel & Loan" at bounding box center [24, 112] width 4 height 25
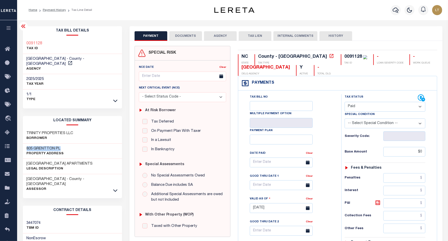
drag, startPoint x: 61, startPoint y: 143, endPoint x: 27, endPoint y: 144, distance: 33.5
click at [27, 146] on h3 "805 GRENTTON PL" at bounding box center [45, 148] width 37 height 5
copy h3 "805 GRENTTON PL"
click at [183, 39] on button "DOCUMENTS" at bounding box center [185, 36] width 33 height 10
select select "9"
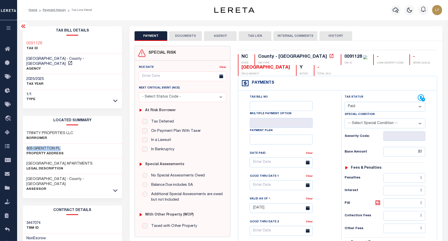
select select "9"
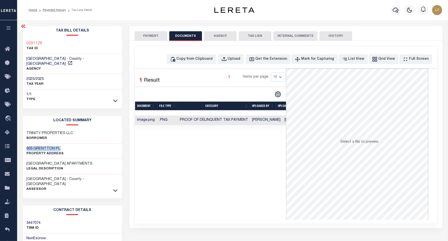
click at [150, 36] on button "PAYMENT" at bounding box center [151, 36] width 33 height 10
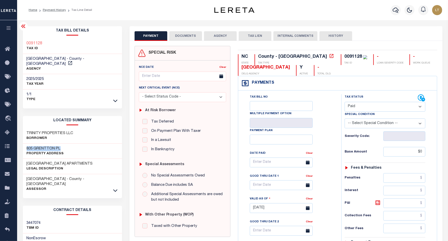
click at [192, 37] on button "DOCUMENTS" at bounding box center [185, 36] width 33 height 10
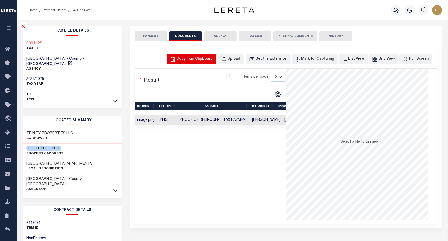
click at [199, 59] on div "Copy from Clipboard" at bounding box center [195, 59] width 36 height 6
select select "POP"
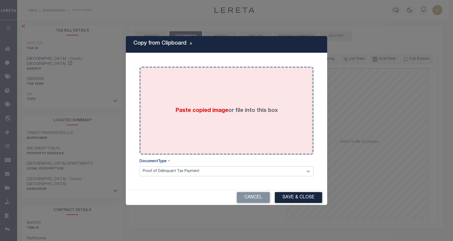
click at [194, 87] on div "Paste copied image or file into this box" at bounding box center [226, 110] width 167 height 81
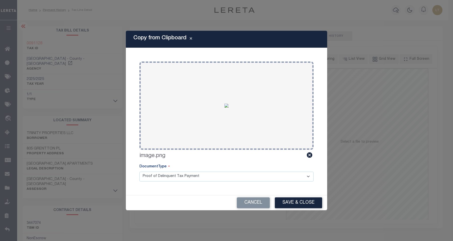
click at [302, 202] on button "Save & Close" at bounding box center [298, 202] width 47 height 11
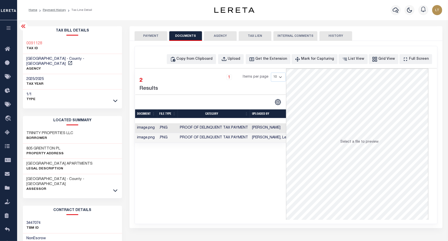
click at [150, 38] on button "PAYMENT" at bounding box center [151, 36] width 33 height 10
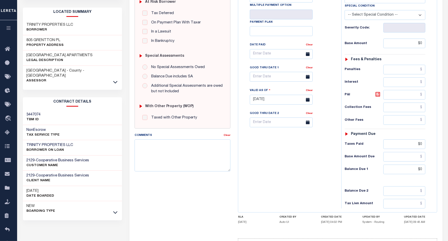
scroll to position [126, 0]
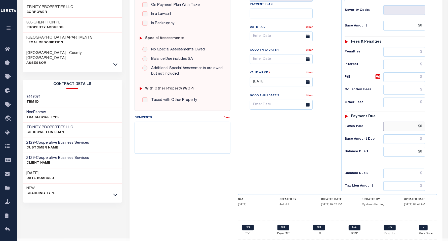
click at [421, 130] on input "$0" at bounding box center [405, 127] width 42 height 10
type input "$0.00"
click at [423, 153] on input "$0" at bounding box center [405, 152] width 42 height 10
type input "$"
type input "$10"
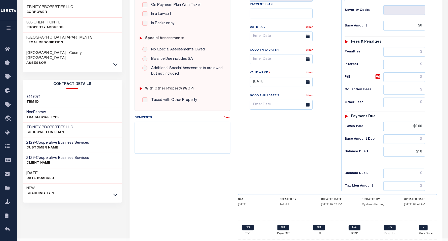
type input "[DATE]"
click at [266, 140] on div "Tax Bill No Multiple Payment Option Payment Plan Clear" at bounding box center [289, 79] width 98 height 222
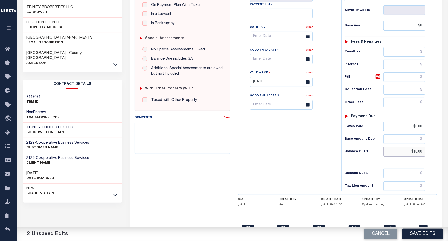
drag, startPoint x: 422, startPoint y: 155, endPoint x: 413, endPoint y: 155, distance: 9.6
click at [413, 155] on input "$10.00" at bounding box center [405, 152] width 42 height 10
type input "$00.00"
click at [424, 231] on button "Save Edits" at bounding box center [422, 233] width 41 height 11
checkbox input "false"
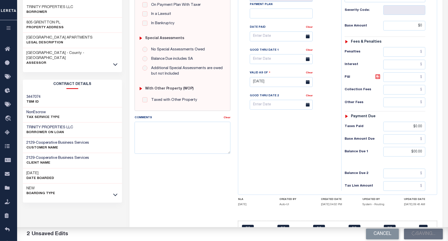
checkbox input "false"
type input "$0"
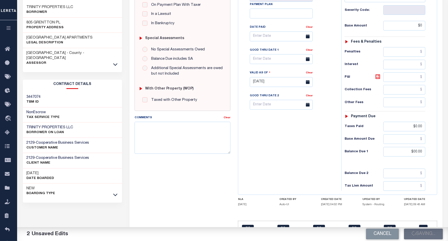
type input "$0"
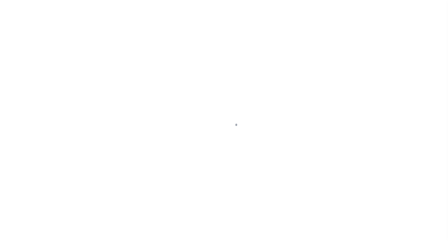
select select "9"
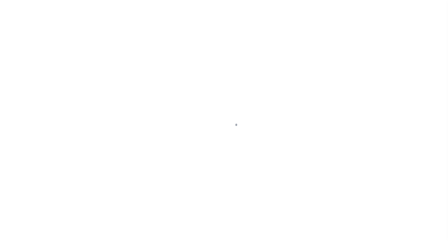
select select "9"
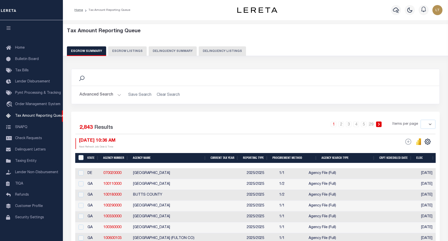
select select
select select "9"
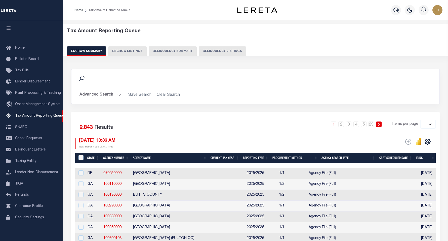
select select "9"
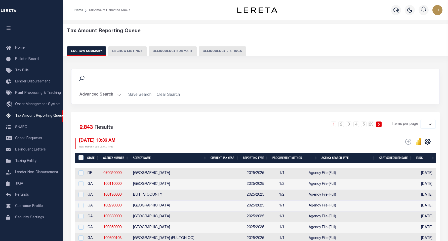
select select "9"
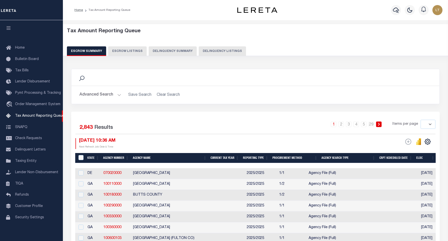
select select "9"
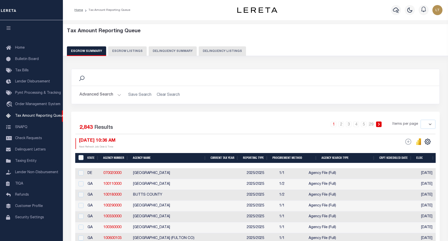
select select "9"
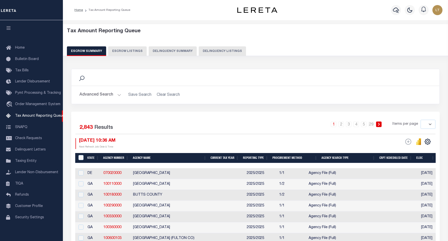
select select "9"
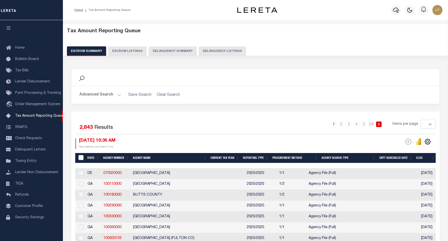
select select "9"
drag, startPoint x: 211, startPoint y: 50, endPoint x: 204, endPoint y: 55, distance: 9.0
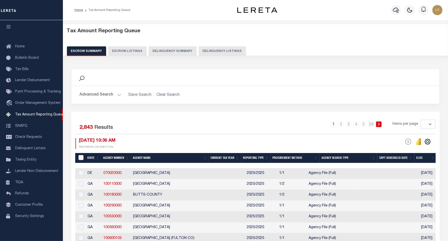
click at [211, 50] on button "Delinquency Listings" at bounding box center [222, 51] width 47 height 10
select select "9"
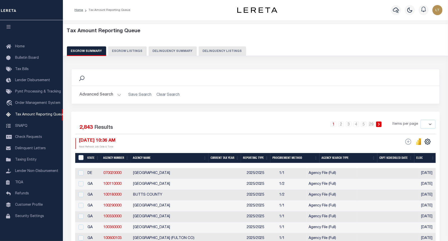
select select "9"
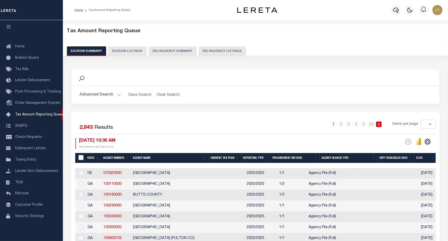
select select "9"
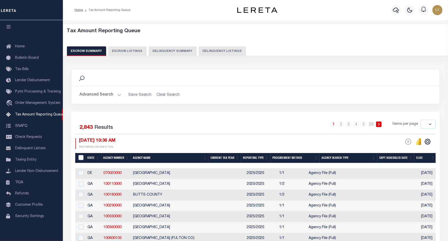
select select "9"
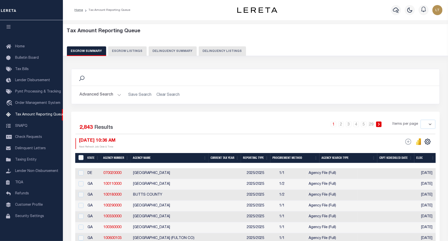
select select "9"
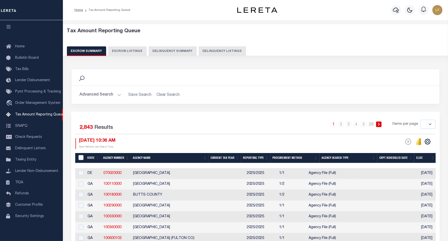
select select "9"
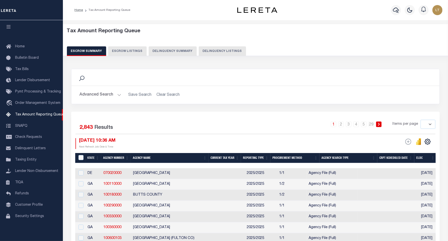
select select "9"
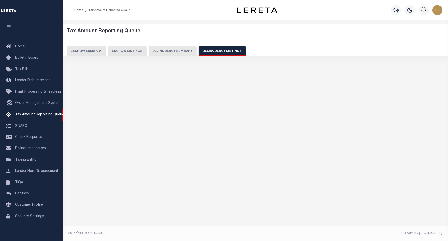
select select "100"
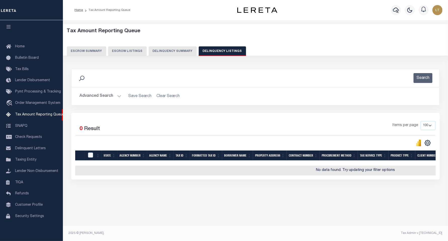
click at [96, 96] on button "Advanced Search" at bounding box center [101, 96] width 42 height 10
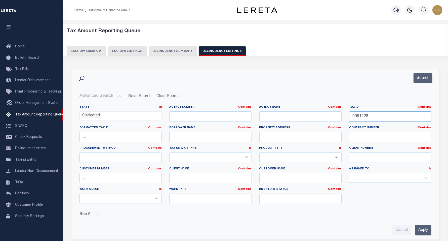
drag, startPoint x: 386, startPoint y: 119, endPoint x: 335, endPoint y: 116, distance: 50.4
click at [335, 116] on div "State In In AK AL AR AZ CA CO CT DC DE FL GA GU HI IA ID IL IN KS KY LA MA MD M…" at bounding box center [256, 156] width 360 height 103
paste input "0091128"
type input "0091128"
drag, startPoint x: 429, startPoint y: 79, endPoint x: 420, endPoint y: 80, distance: 9.6
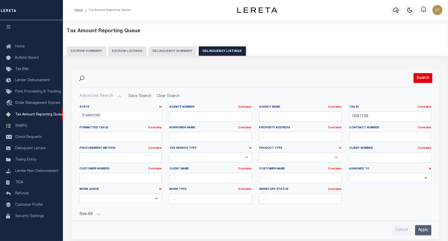
click at [429, 78] on button "Search" at bounding box center [423, 78] width 19 height 10
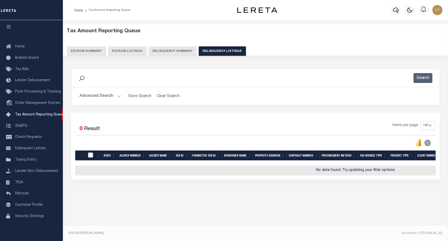
scroll to position [31, 0]
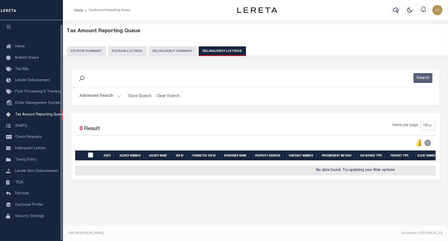
click at [174, 121] on div "Selected 0 Result Items per page 10 25 50 100 500" at bounding box center [255, 133] width 368 height 25
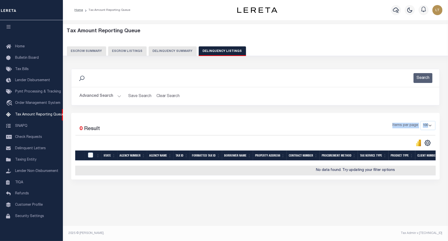
scroll to position [0, 0]
click at [106, 95] on button "Advanced Search" at bounding box center [101, 96] width 42 height 10
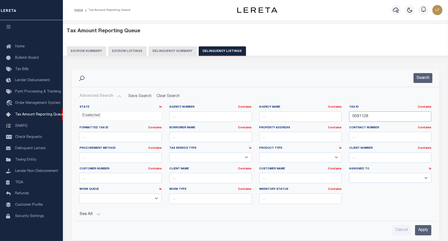
drag, startPoint x: 376, startPoint y: 113, endPoint x: 346, endPoint y: 113, distance: 30.2
click at [346, 113] on div "Tax ID Contains Contains Is 0091128" at bounding box center [391, 115] width 90 height 21
paste input "0160182"
type input "0160182"
drag, startPoint x: 422, startPoint y: 78, endPoint x: 415, endPoint y: 81, distance: 7.0
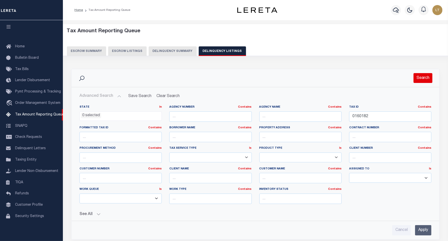
click at [422, 78] on button "Search" at bounding box center [423, 78] width 19 height 10
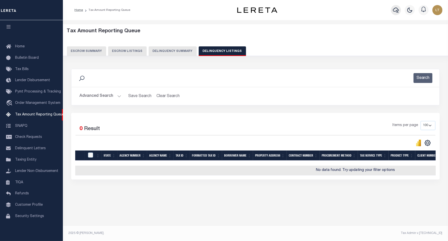
click at [396, 10] on icon "button" at bounding box center [396, 10] width 6 height 6
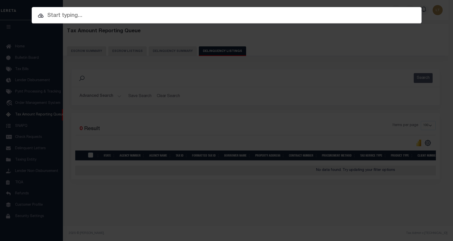
paste input "0160182"
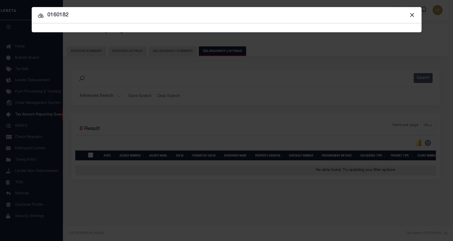
type input "0160182"
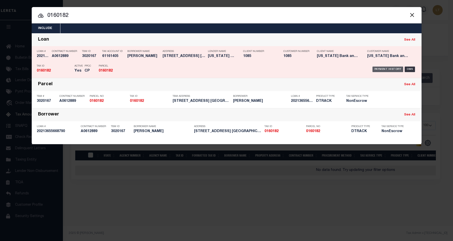
click at [386, 68] on div "Payment History" at bounding box center [387, 69] width 31 height 6
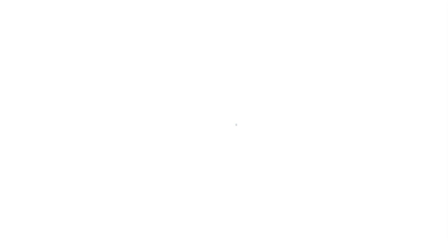
select select "9"
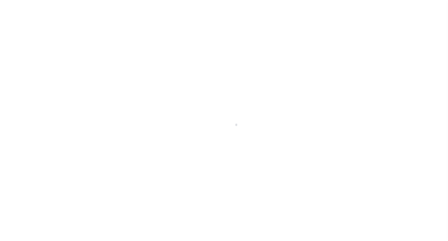
select select "9"
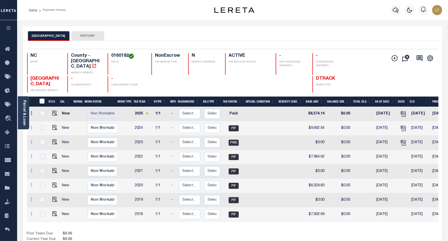
click at [31, 111] on icon at bounding box center [32, 113] width 2 height 4
click at [44, 119] on img at bounding box center [43, 121] width 5 height 5
checkbox input "true"
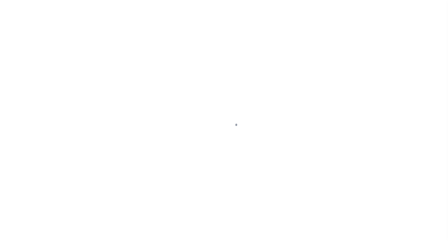
select select "PYD"
select select "9"
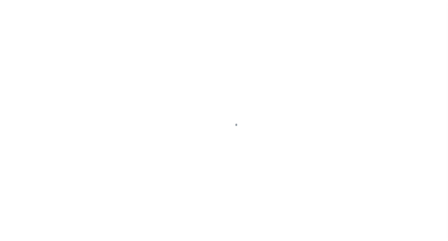
select select "9"
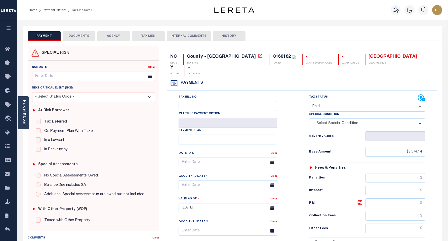
click at [81, 34] on button "DOCUMENTS" at bounding box center [79, 36] width 33 height 10
select select "9"
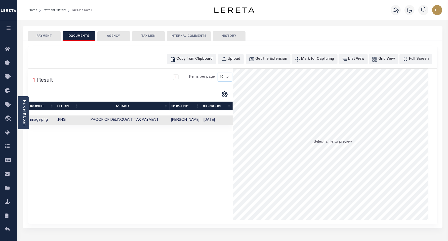
click at [49, 33] on button "PAYMENT" at bounding box center [44, 36] width 33 height 10
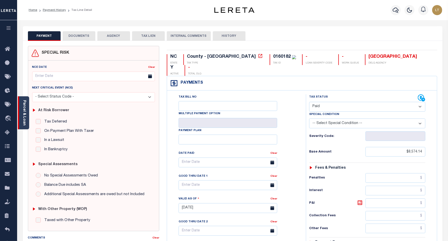
click at [25, 115] on link "Parcel & Loan" at bounding box center [24, 112] width 4 height 25
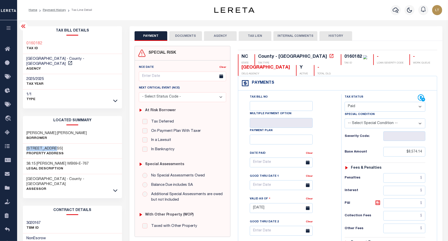
drag, startPoint x: 49, startPoint y: 142, endPoint x: 25, endPoint y: 145, distance: 24.1
click at [25, 145] on div "[STREET_ADDRESS] Property Address" at bounding box center [72, 150] width 99 height 15
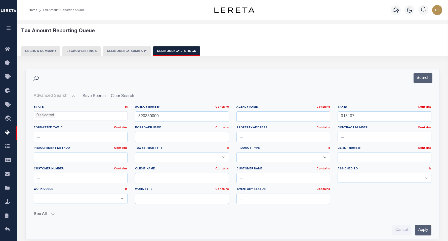
select select
select select "100"
select select "9"
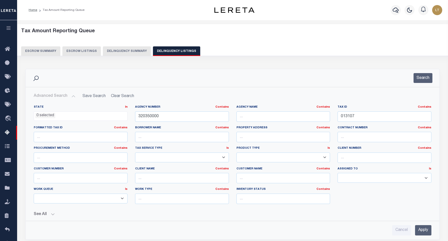
select select "9"
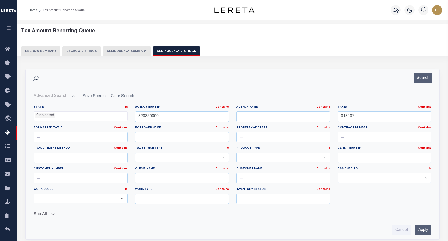
select select "9"
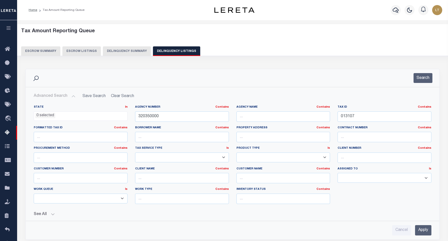
select select "9"
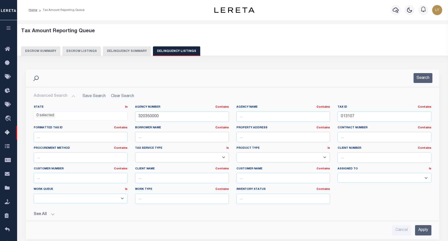
select select "9"
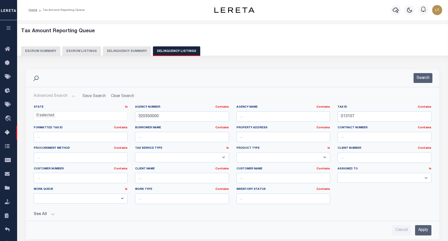
select select "9"
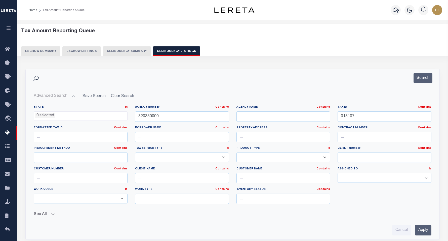
select select "9"
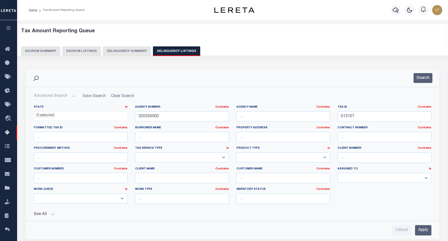
select select "9"
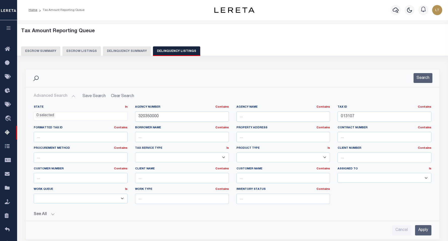
select select "9"
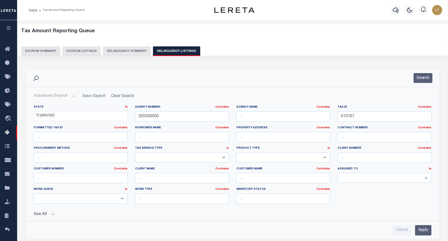
select select "9"
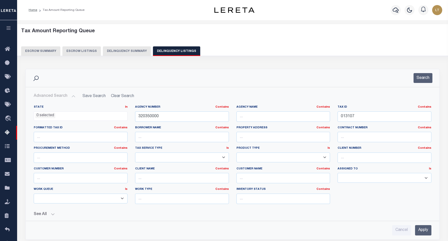
select select "9"
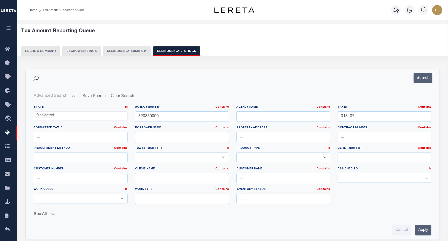
select select "9"
